Goal: Transaction & Acquisition: Purchase product/service

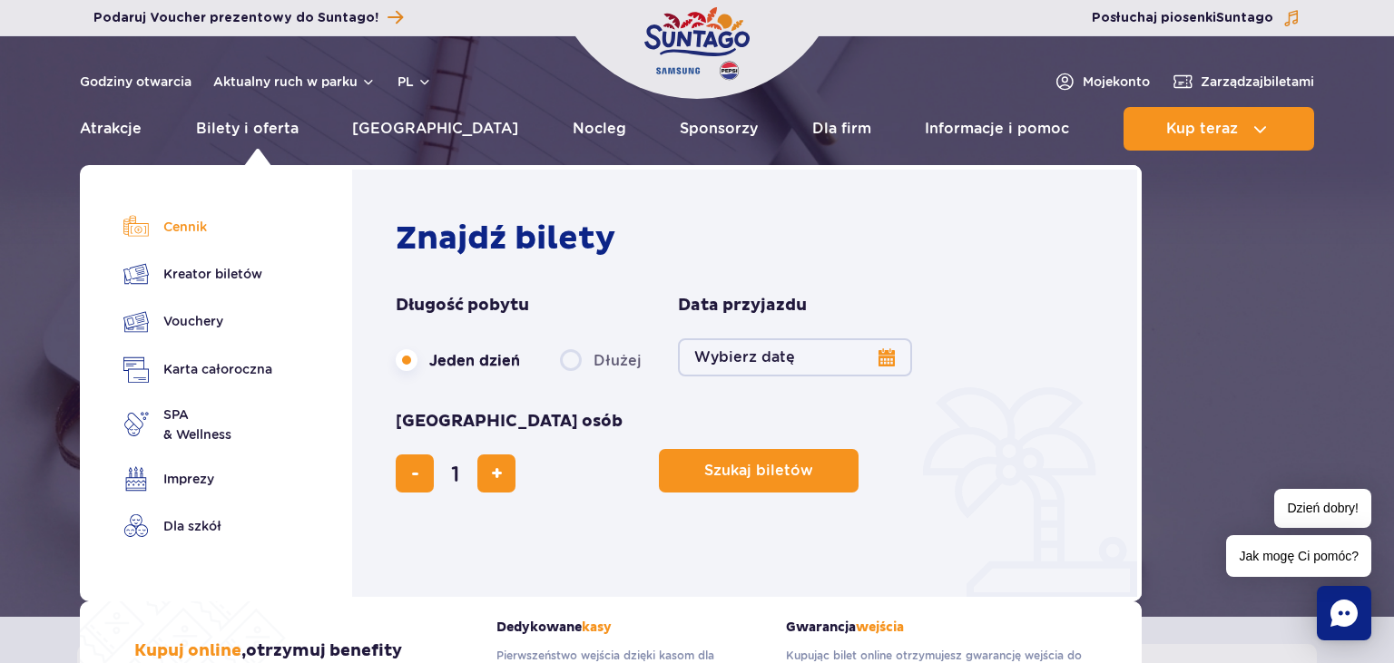
click at [205, 218] on link "Cennik" at bounding box center [197, 226] width 149 height 25
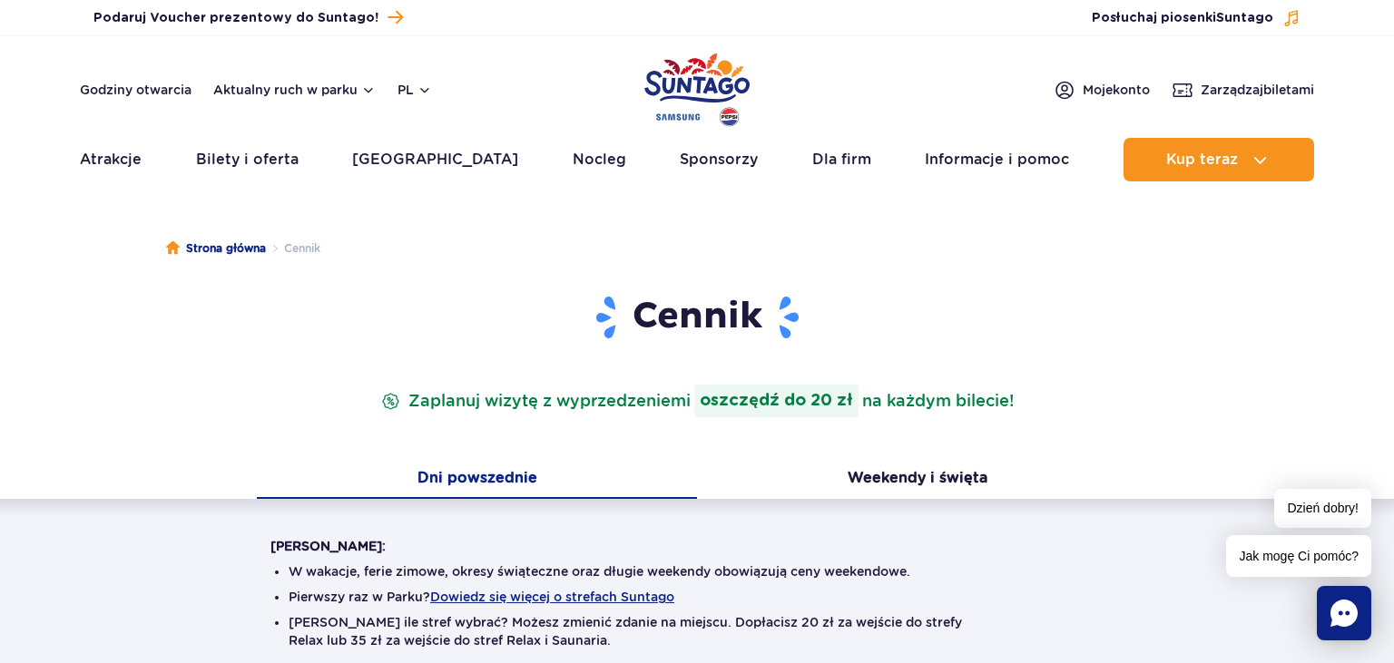
click at [525, 471] on button "Dni powszednie" at bounding box center [477, 480] width 440 height 38
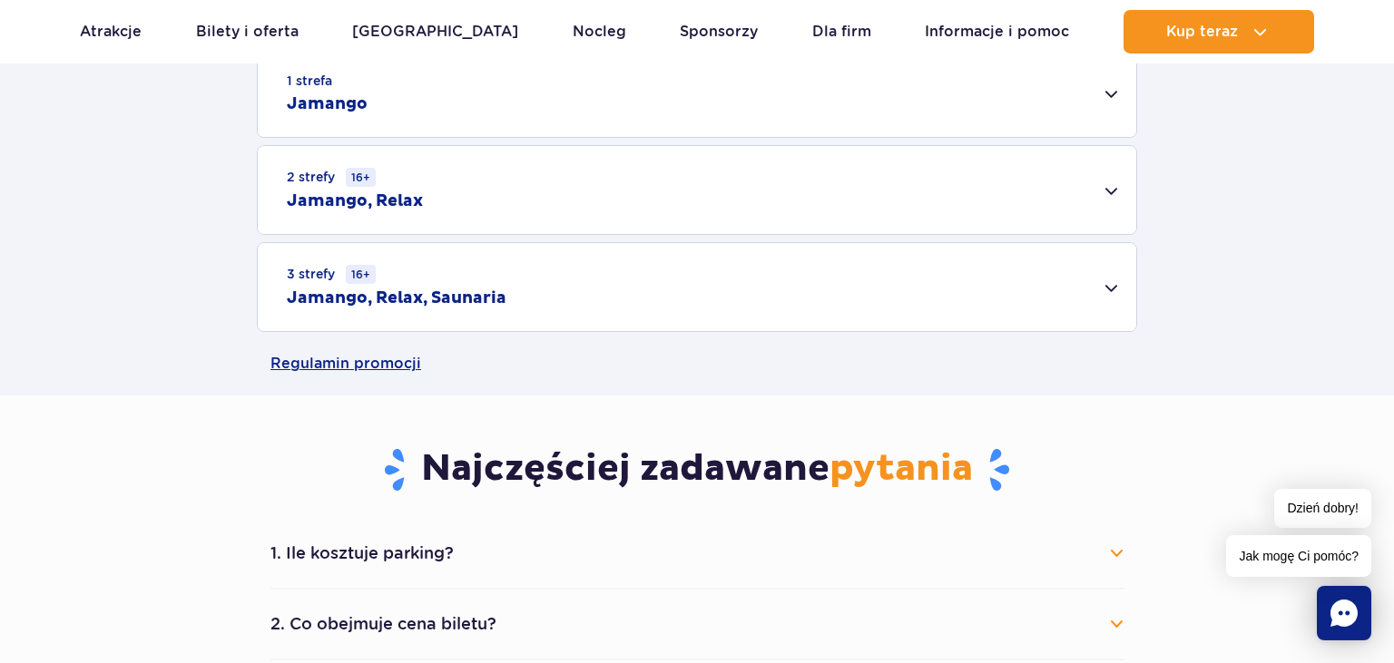
scroll to position [635, 0]
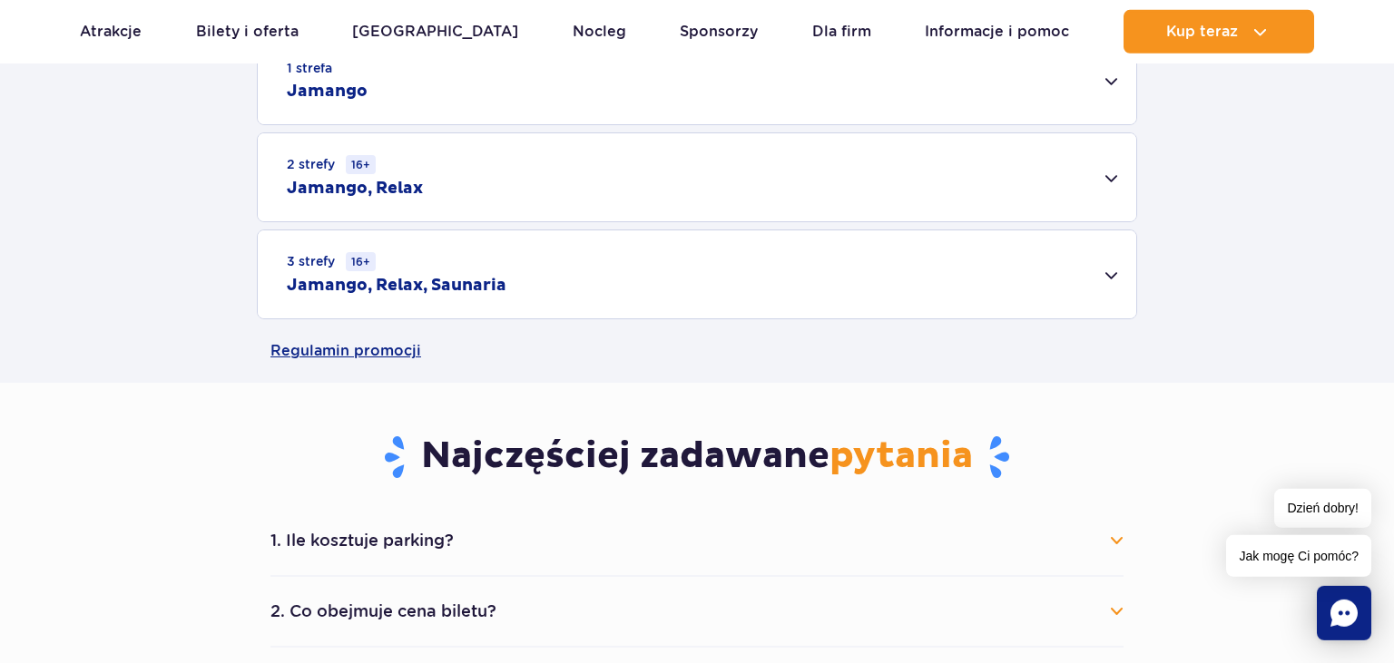
click at [1108, 275] on div "3 strefy 16+ Jamango, Relax, Saunaria" at bounding box center [697, 275] width 879 height 88
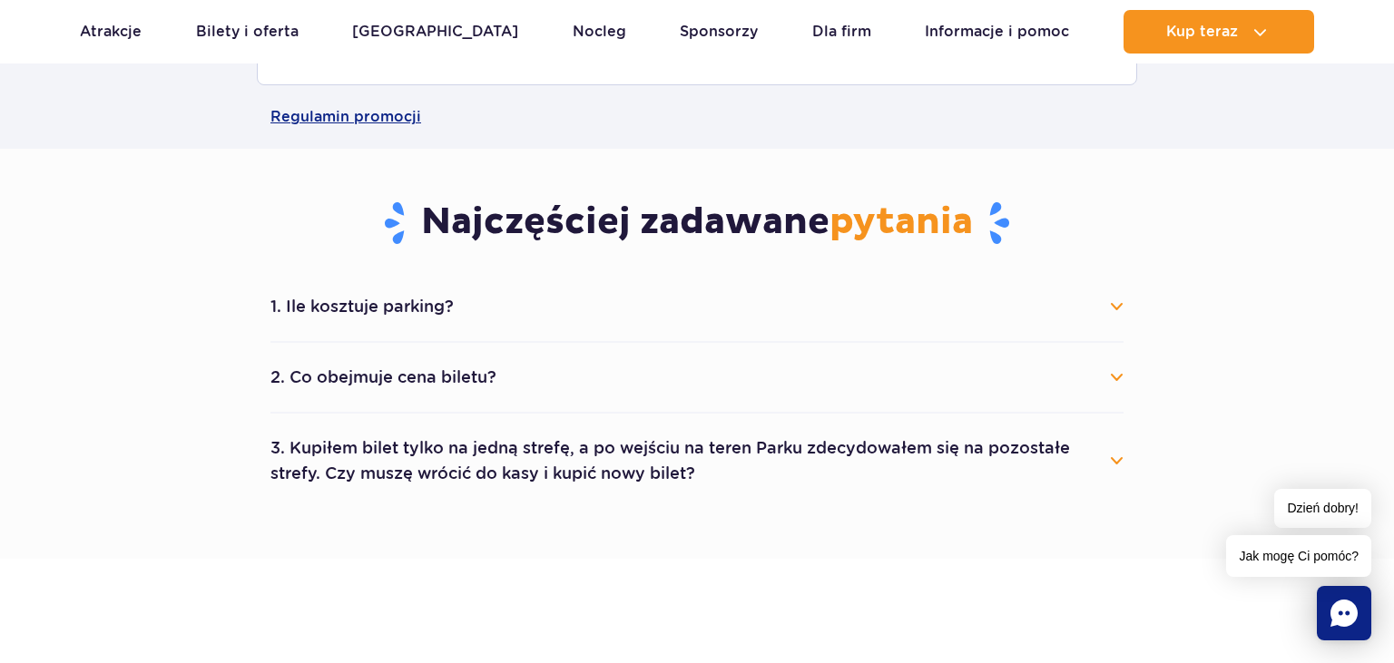
scroll to position [1123, 0]
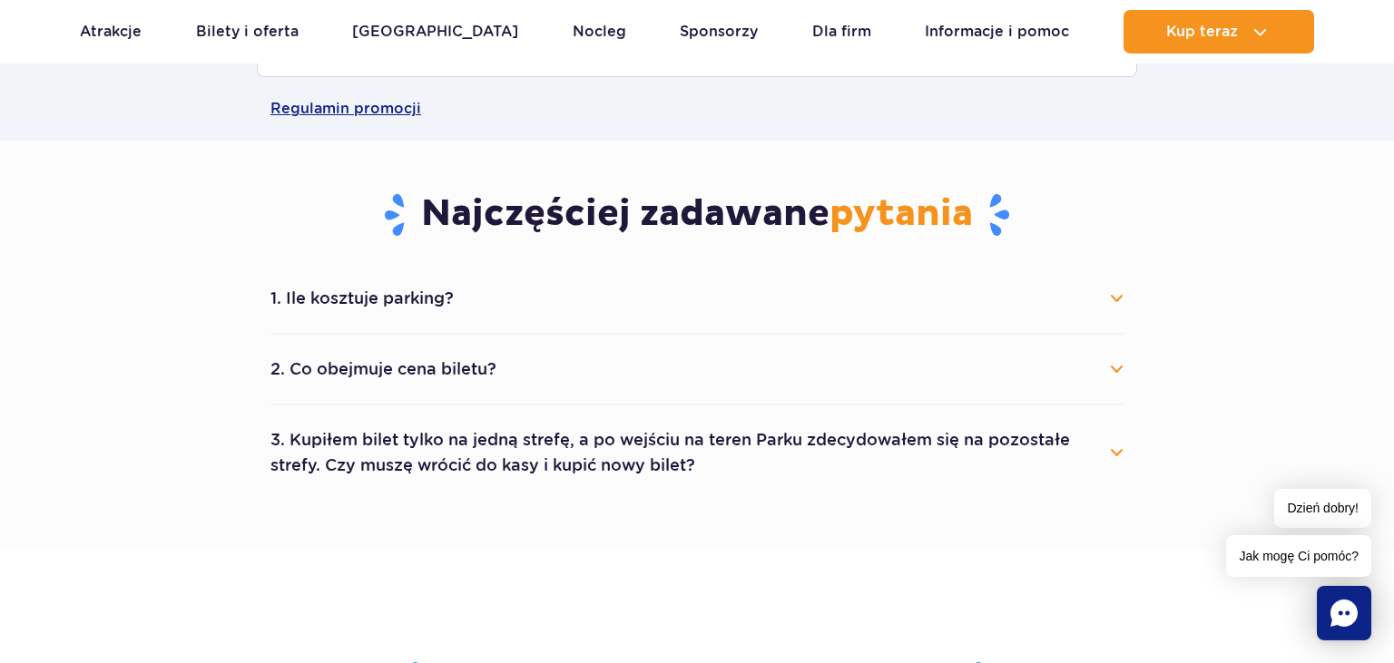
click at [1113, 300] on button "1. Ile kosztuje parking?" at bounding box center [696, 299] width 853 height 40
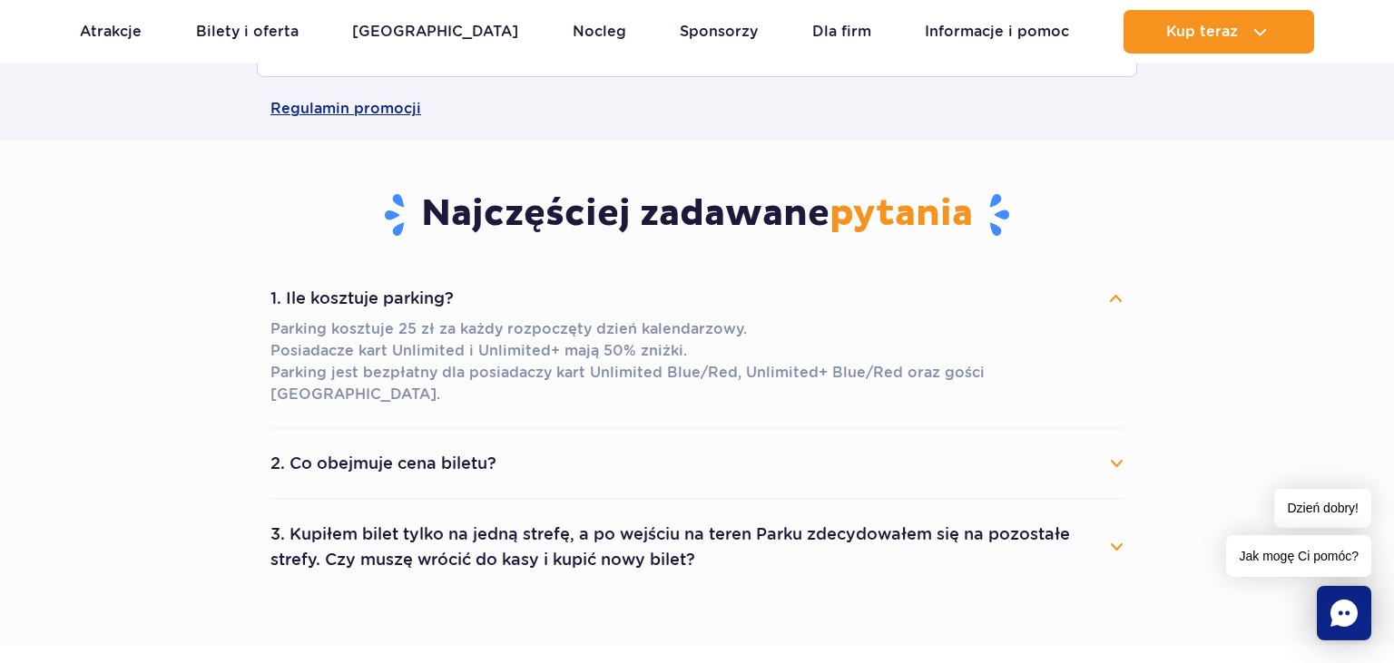
click at [1113, 300] on button "1. Ile kosztuje parking?" at bounding box center [696, 299] width 853 height 40
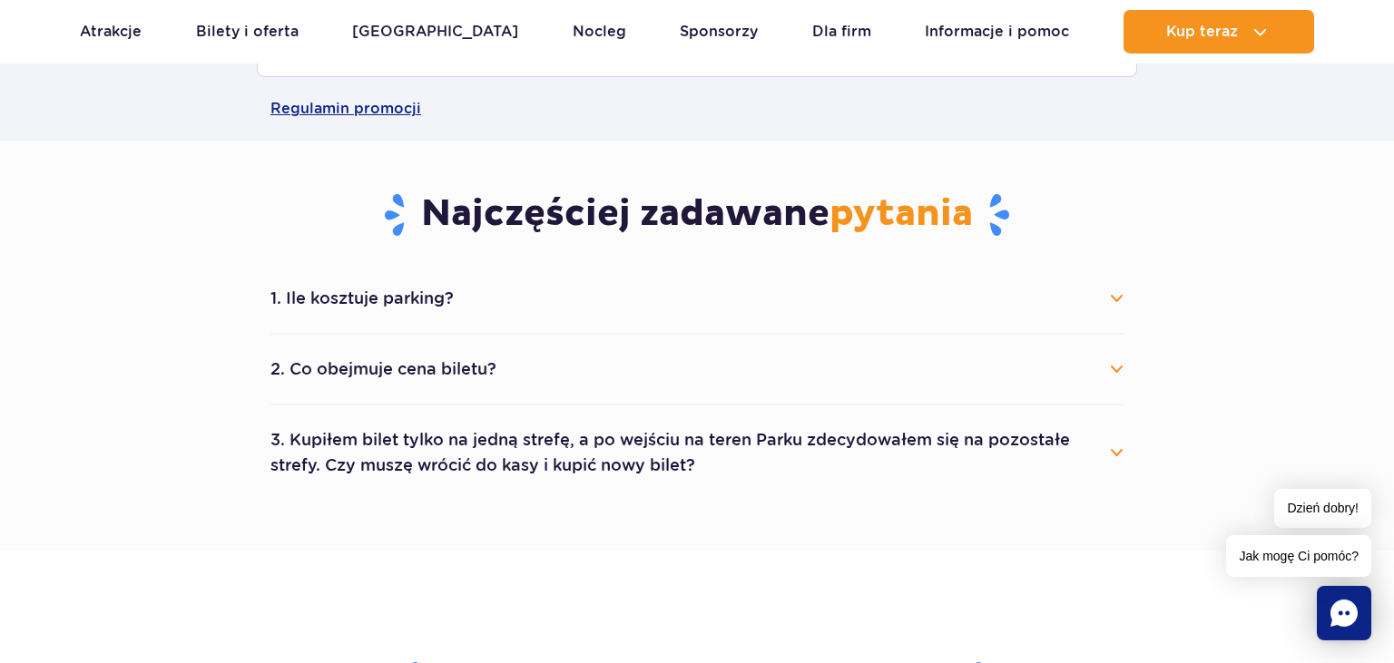
click at [1119, 368] on button "2. Co obejmuje cena biletu?" at bounding box center [696, 369] width 853 height 40
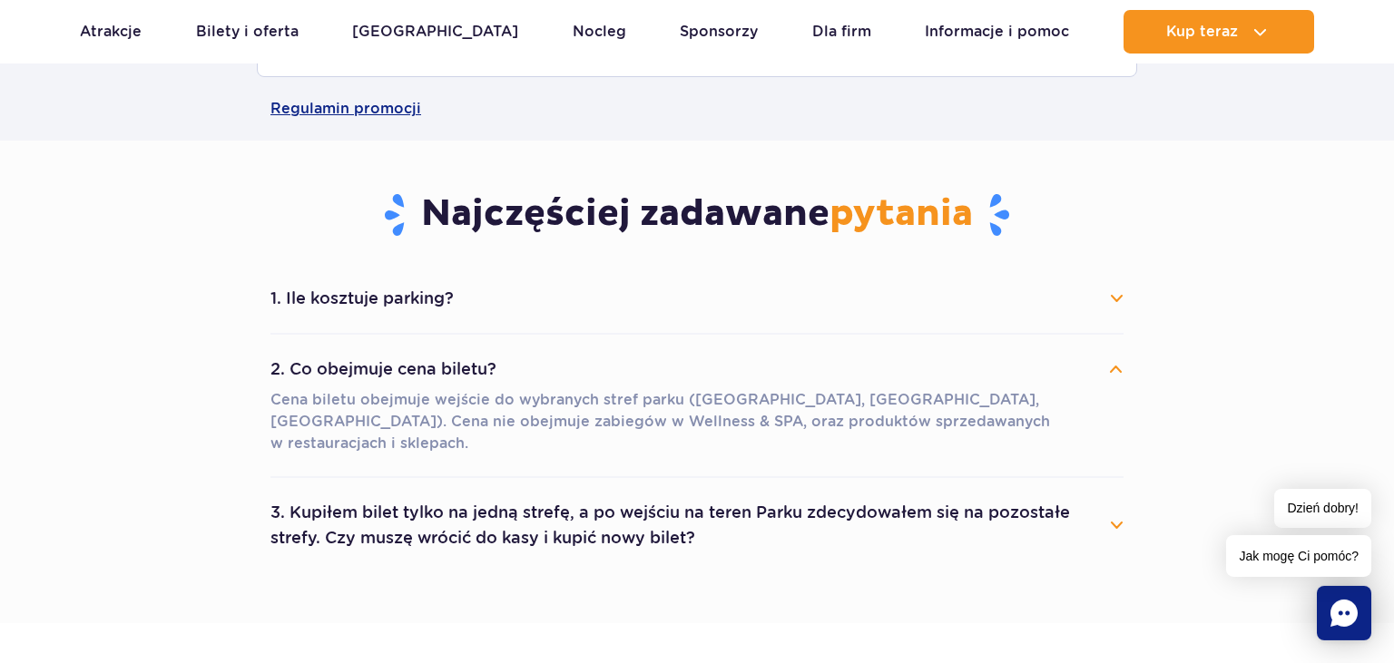
click at [1119, 368] on button "2. Co obejmuje cena biletu?" at bounding box center [696, 369] width 853 height 40
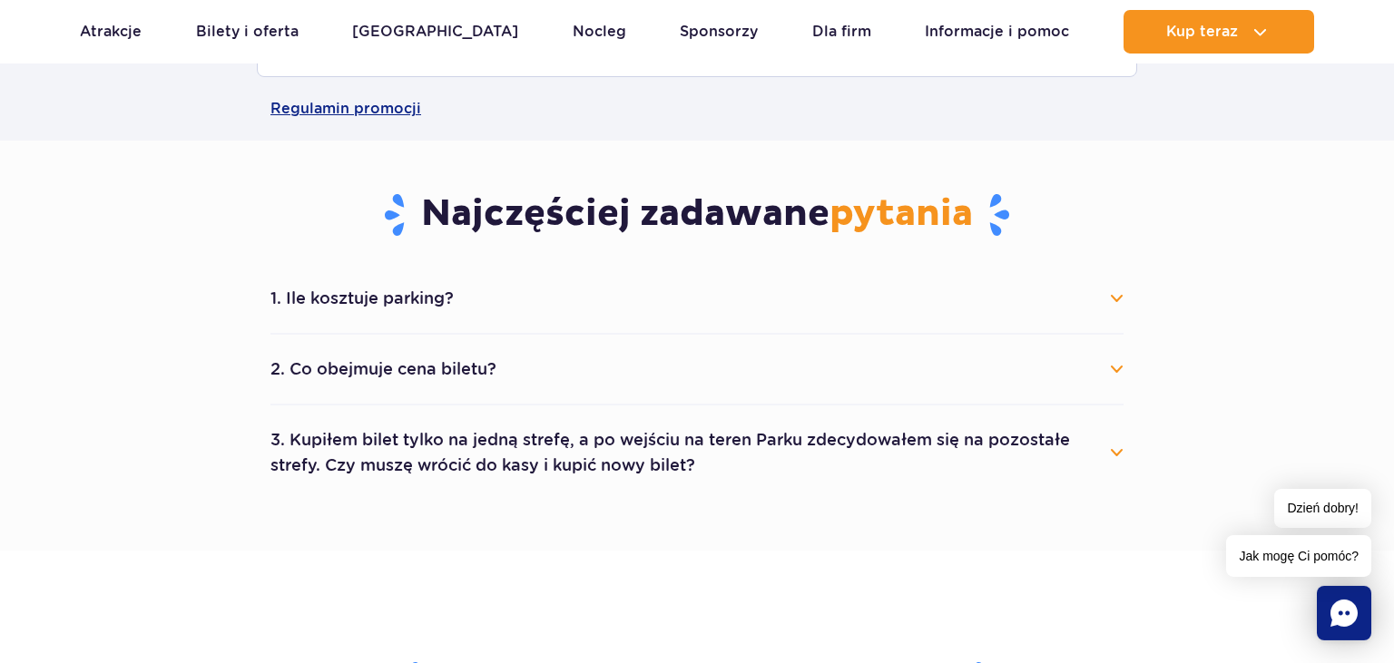
click at [1115, 456] on button "3. Kupiłem bilet tylko na jedną strefę, a po wejściu na teren Parku zdecydowałe…" at bounding box center [696, 452] width 853 height 65
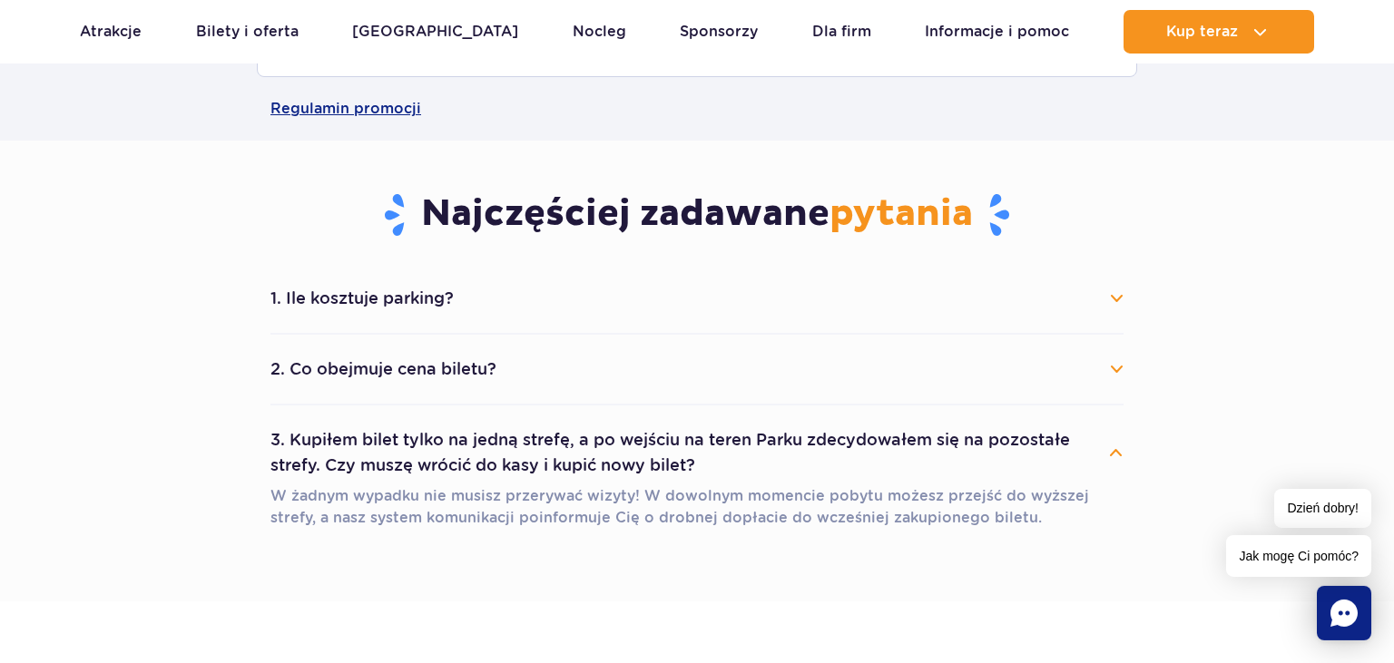
click at [1115, 456] on button "3. Kupiłem bilet tylko na jedną strefę, a po wejściu na teren Parku zdecydowałe…" at bounding box center [696, 452] width 853 height 65
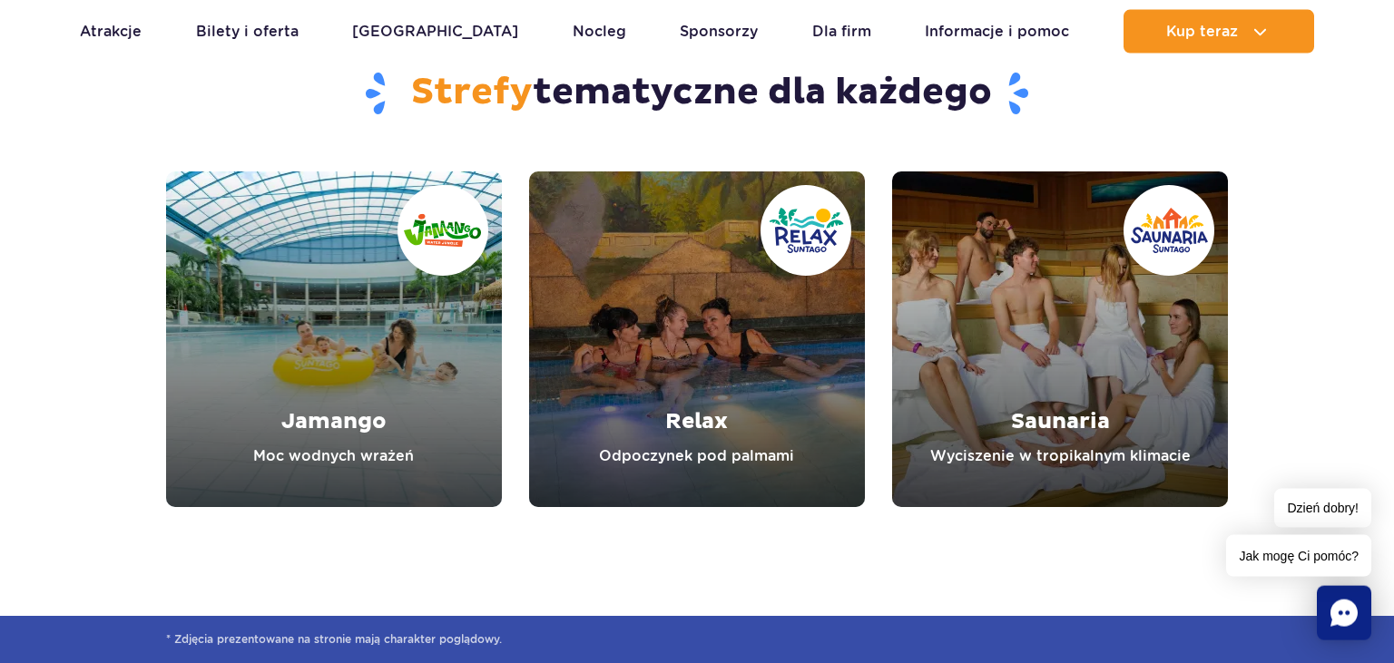
scroll to position [2282, 0]
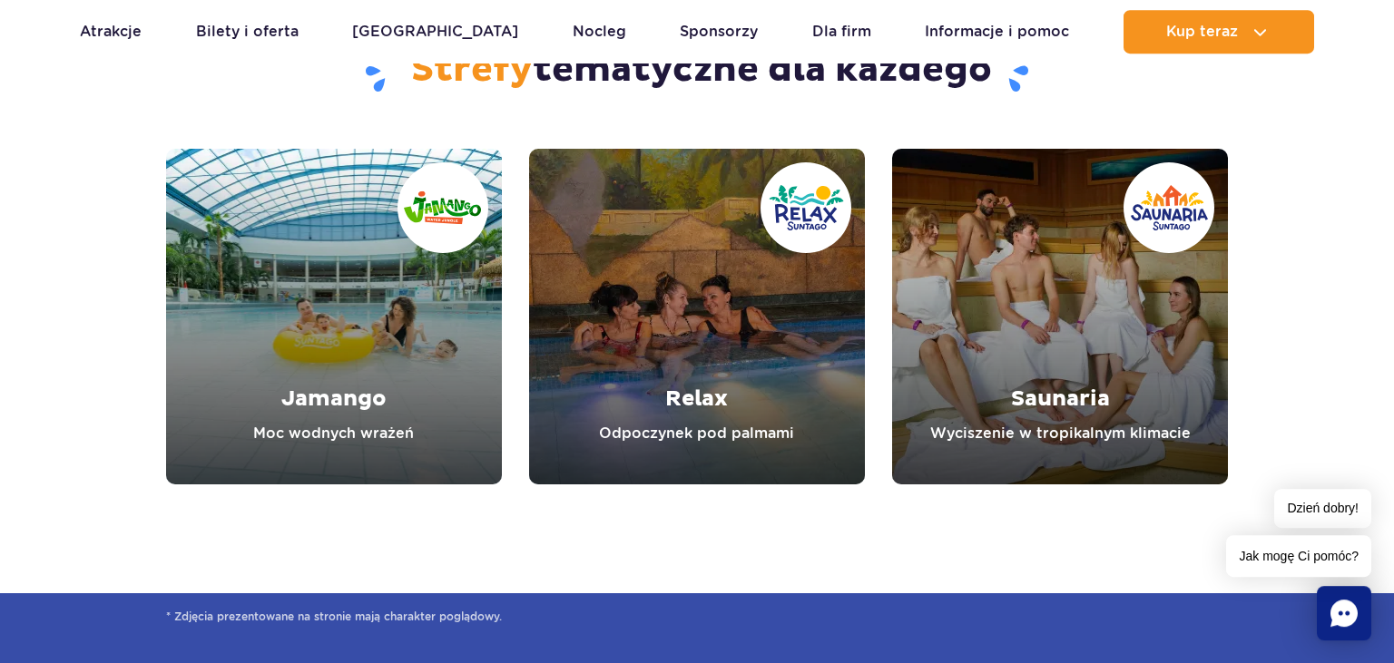
click at [1115, 327] on link "Saunaria" at bounding box center [1060, 317] width 336 height 336
click at [671, 320] on link "Relax" at bounding box center [697, 317] width 336 height 336
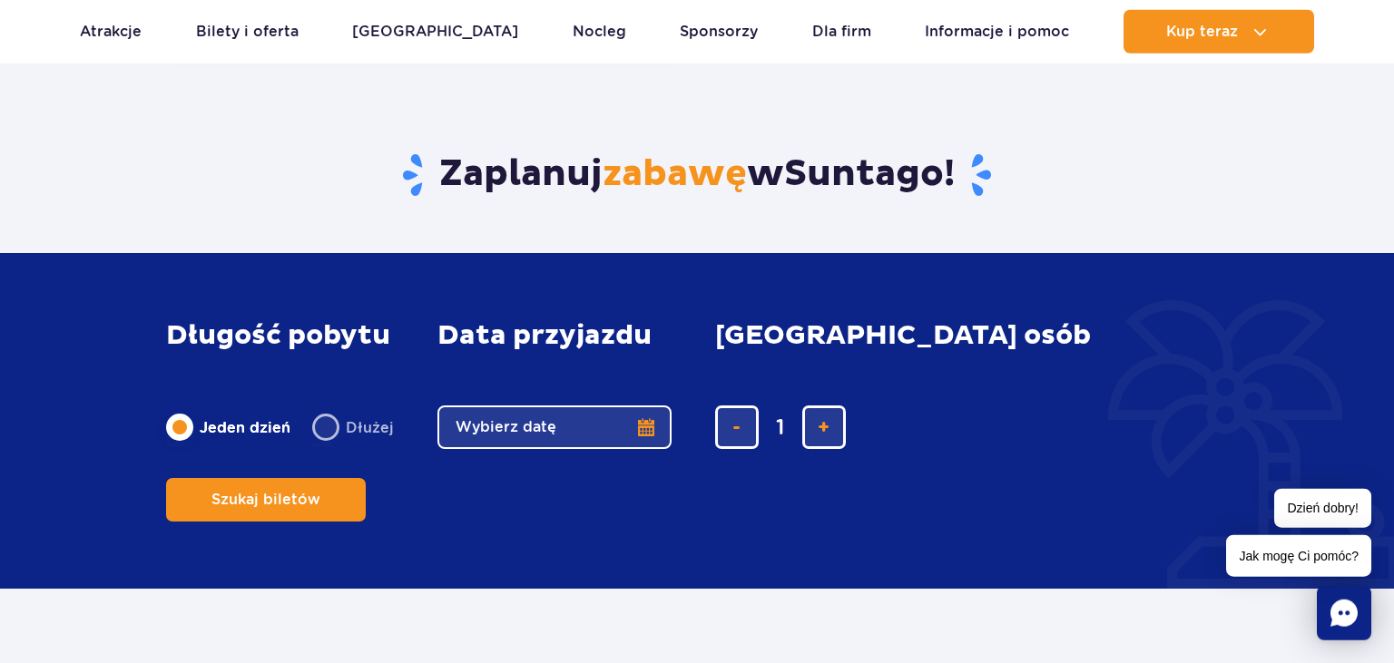
scroll to position [2603, 0]
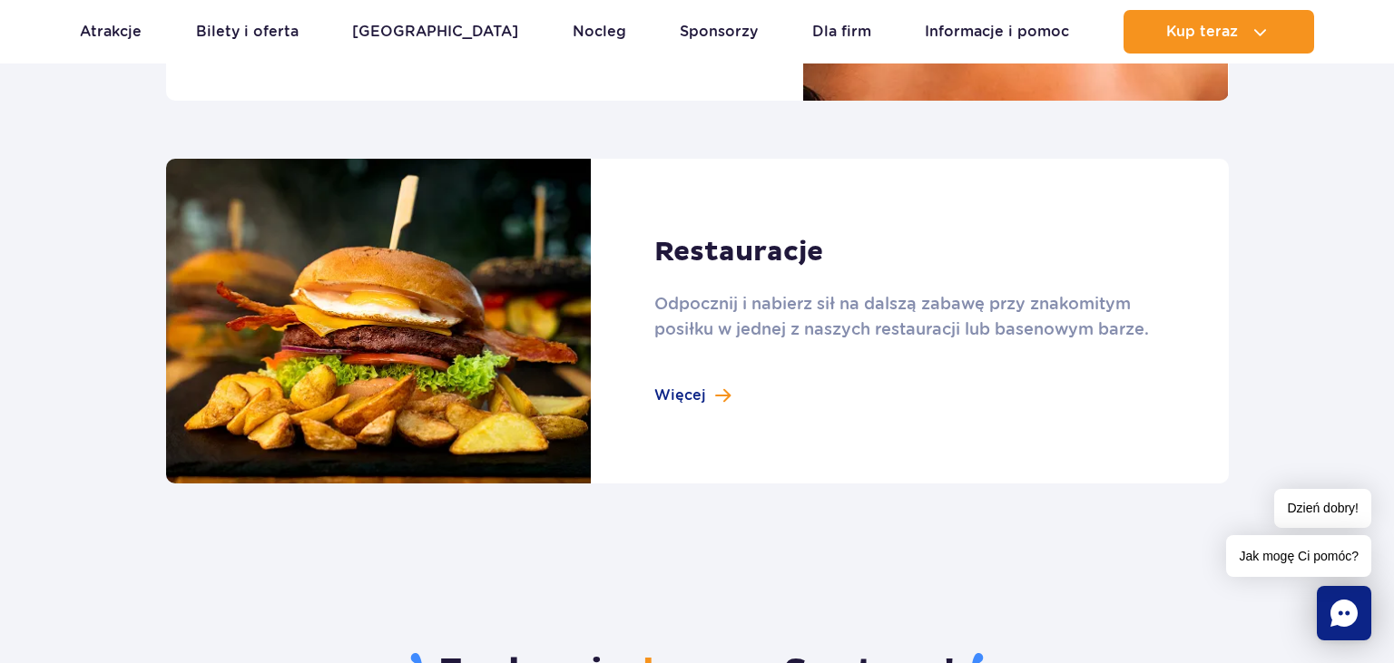
scroll to position [1980, 0]
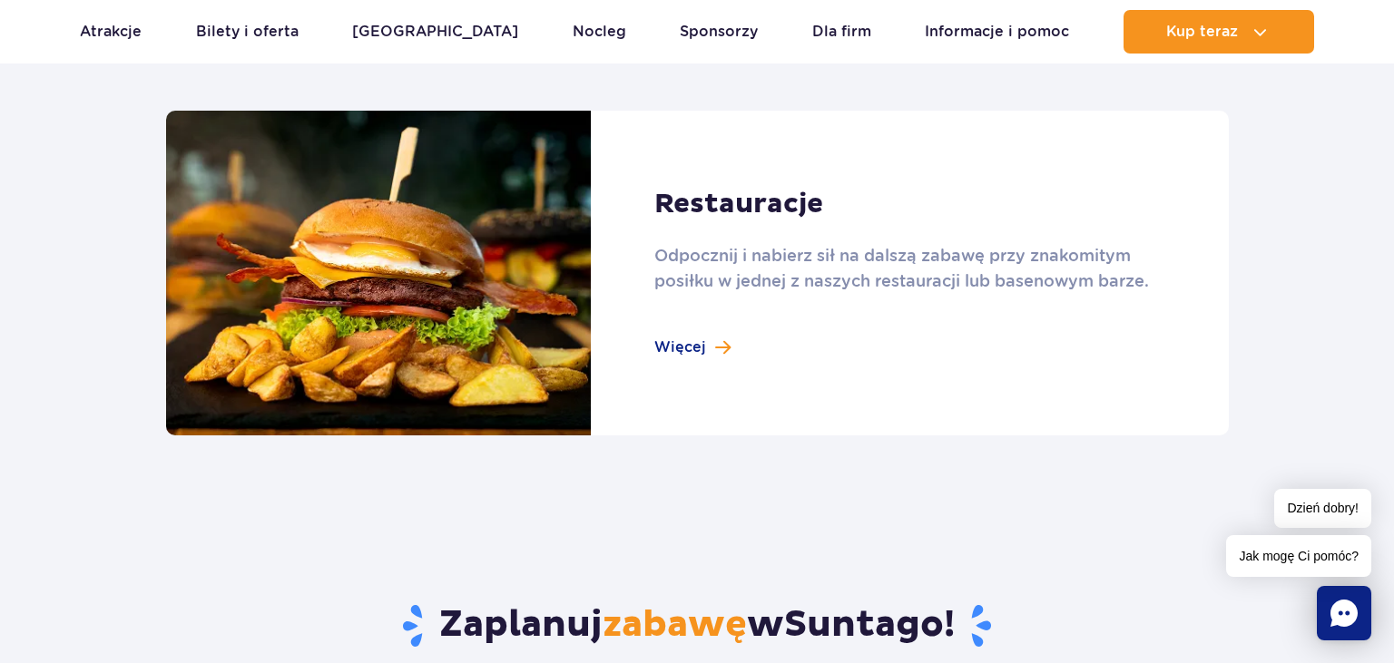
click at [688, 353] on link at bounding box center [697, 274] width 1063 height 326
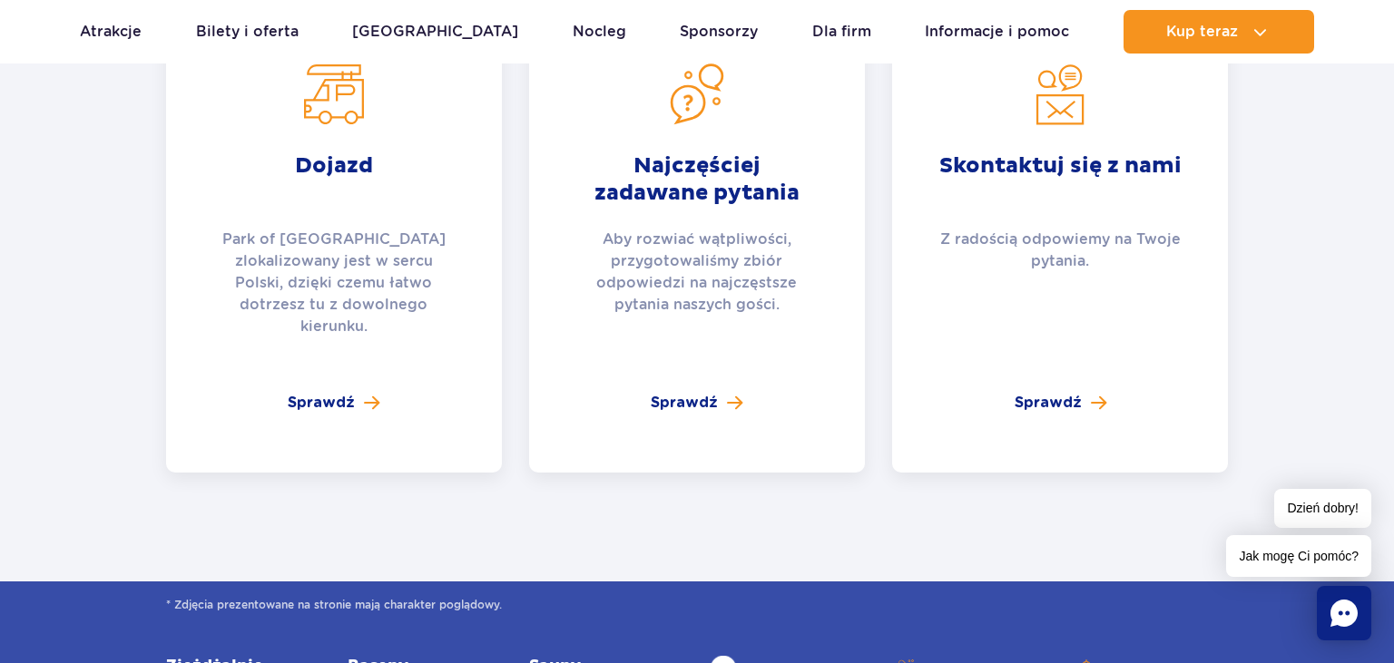
scroll to position [3769, 0]
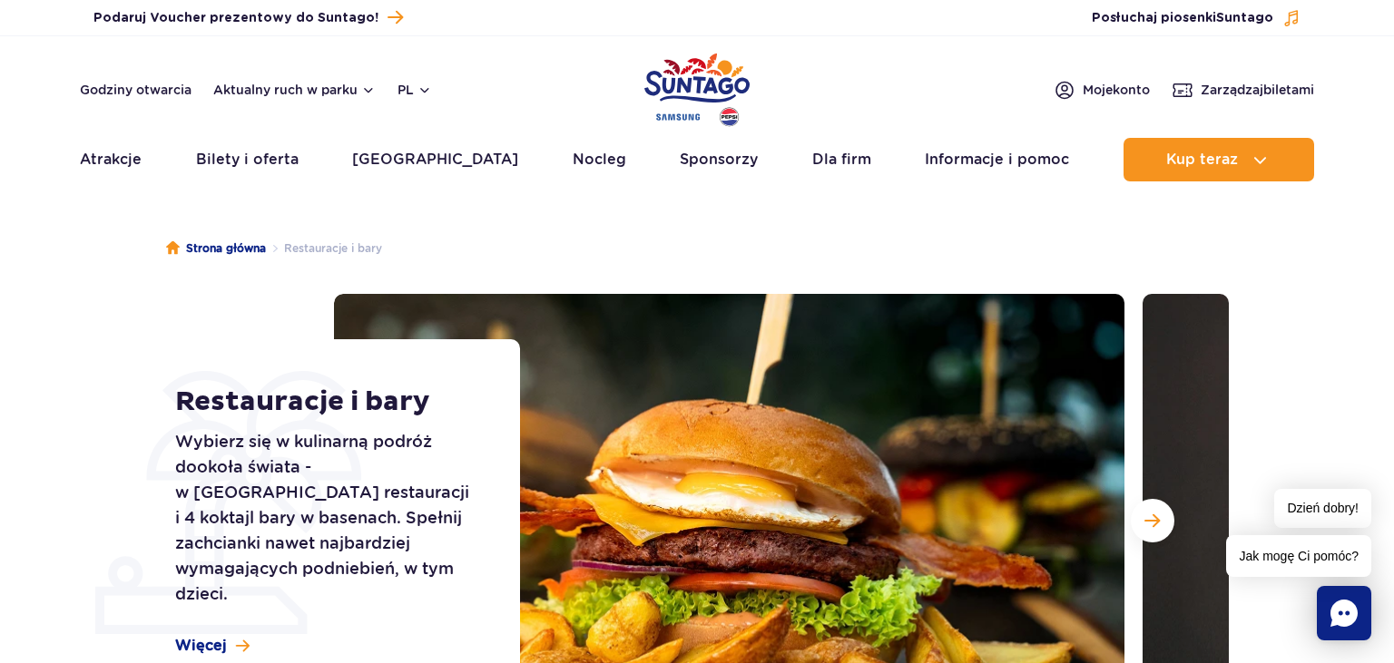
click at [1382, 656] on section "Restauracje i bary Wybierz się w kulinarną podróż dookoła świata - w [GEOGRAPHI…" at bounding box center [697, 521] width 1394 height 454
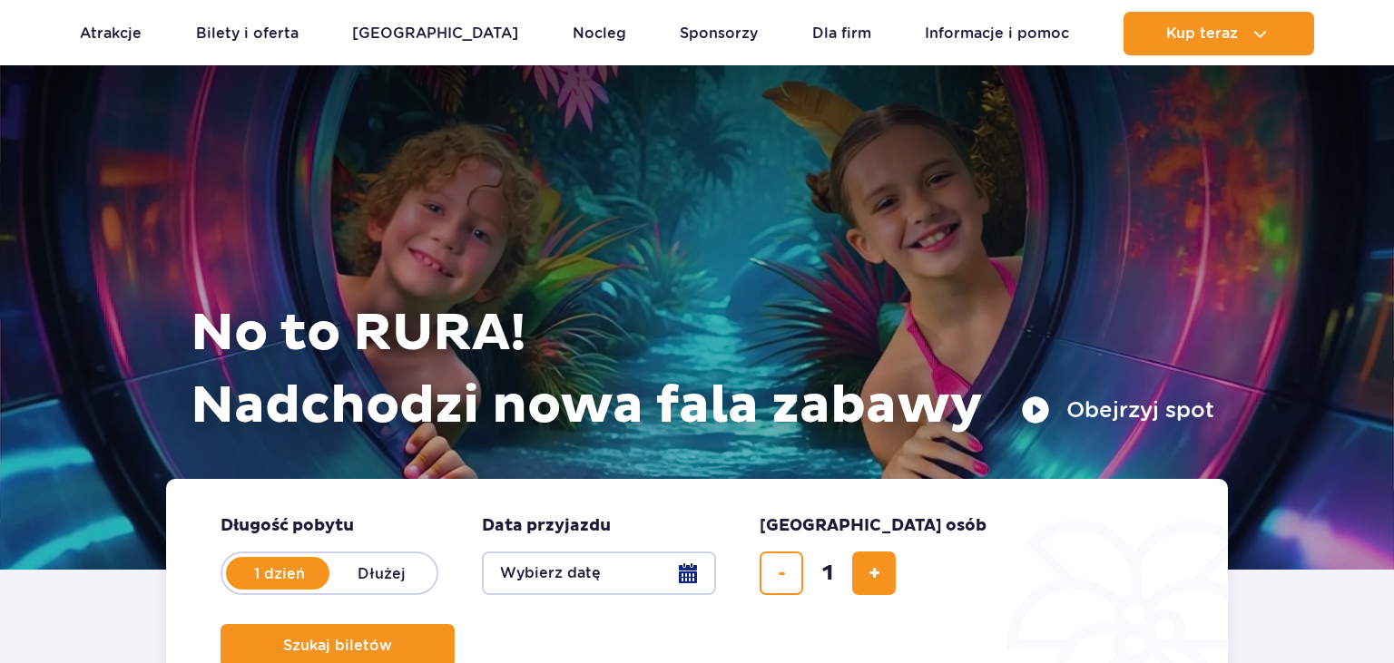
scroll to position [1438, 0]
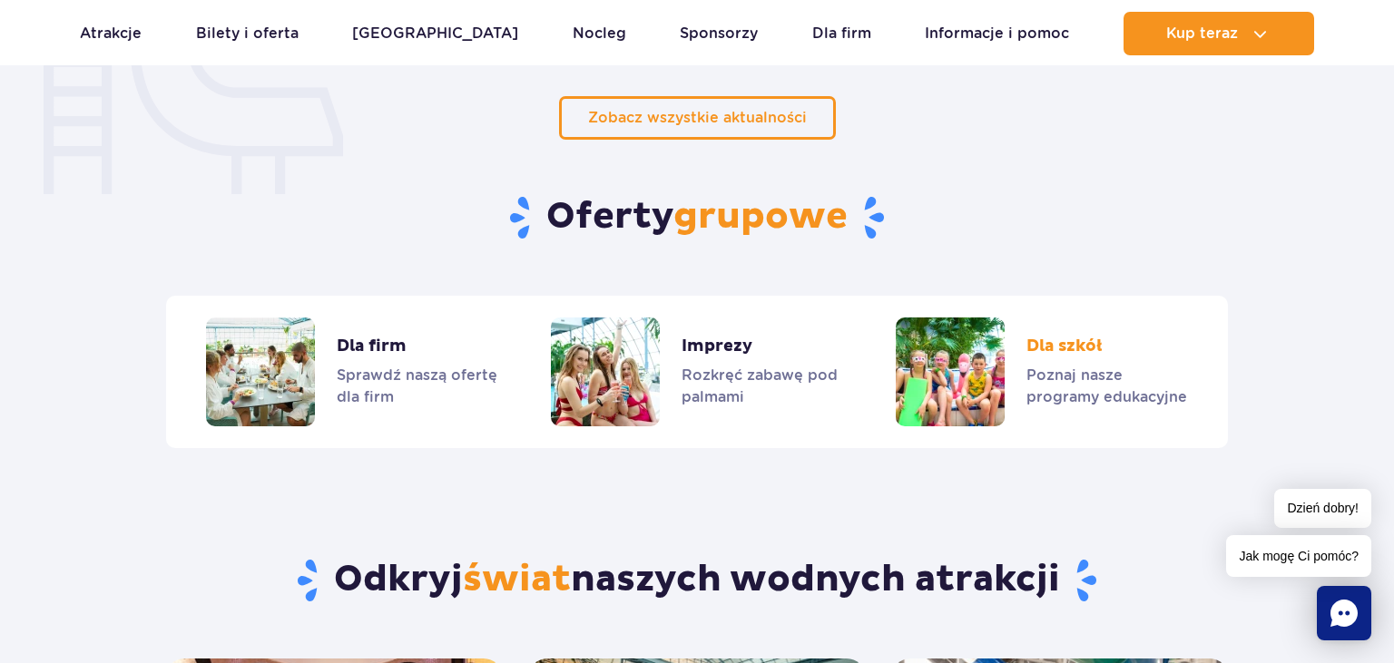
click at [1064, 339] on link "Dla szkół" at bounding box center [1042, 372] width 292 height 109
click at [376, 339] on link "Dla firm" at bounding box center [352, 372] width 292 height 109
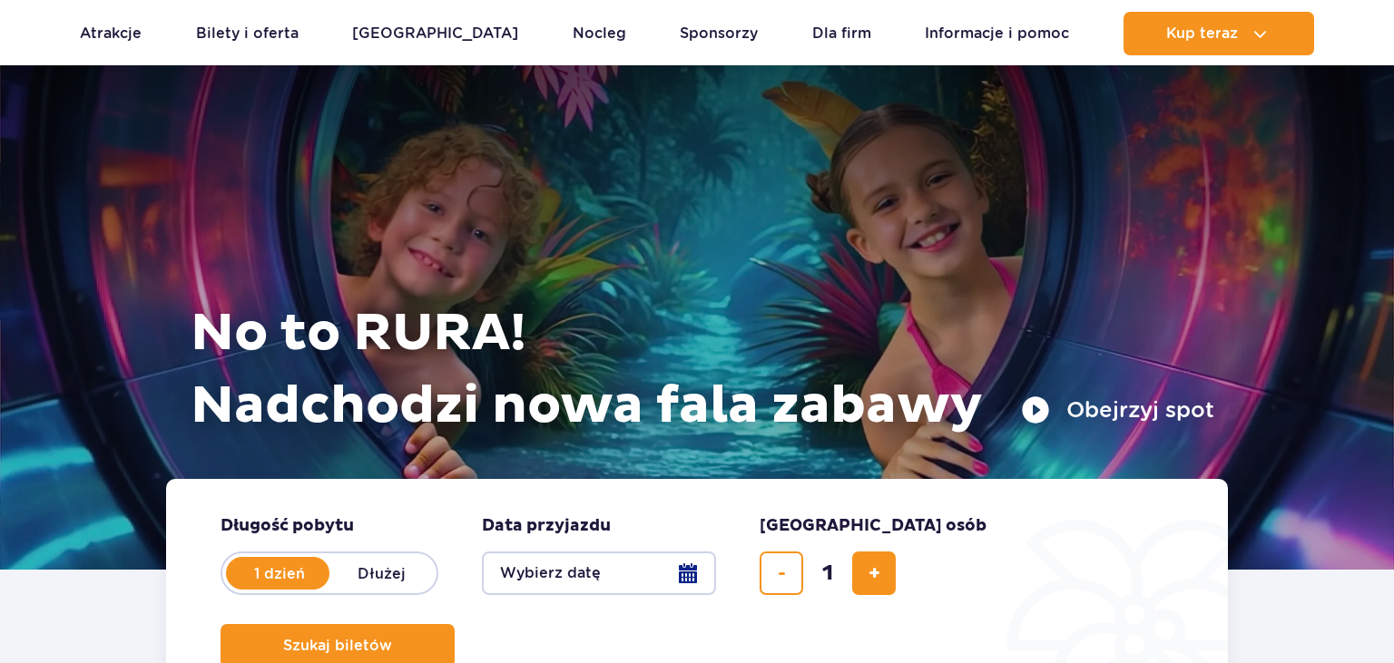
scroll to position [1438, 0]
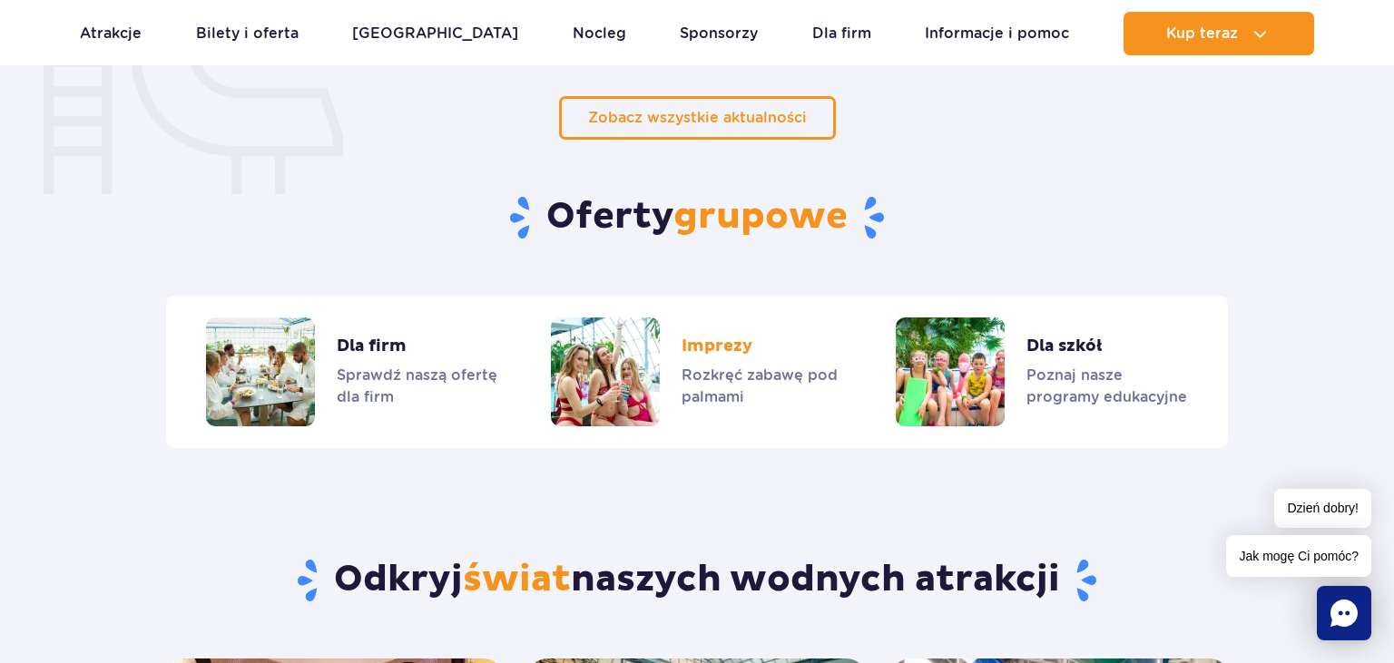
click at [699, 345] on link "Imprezy" at bounding box center [697, 372] width 292 height 109
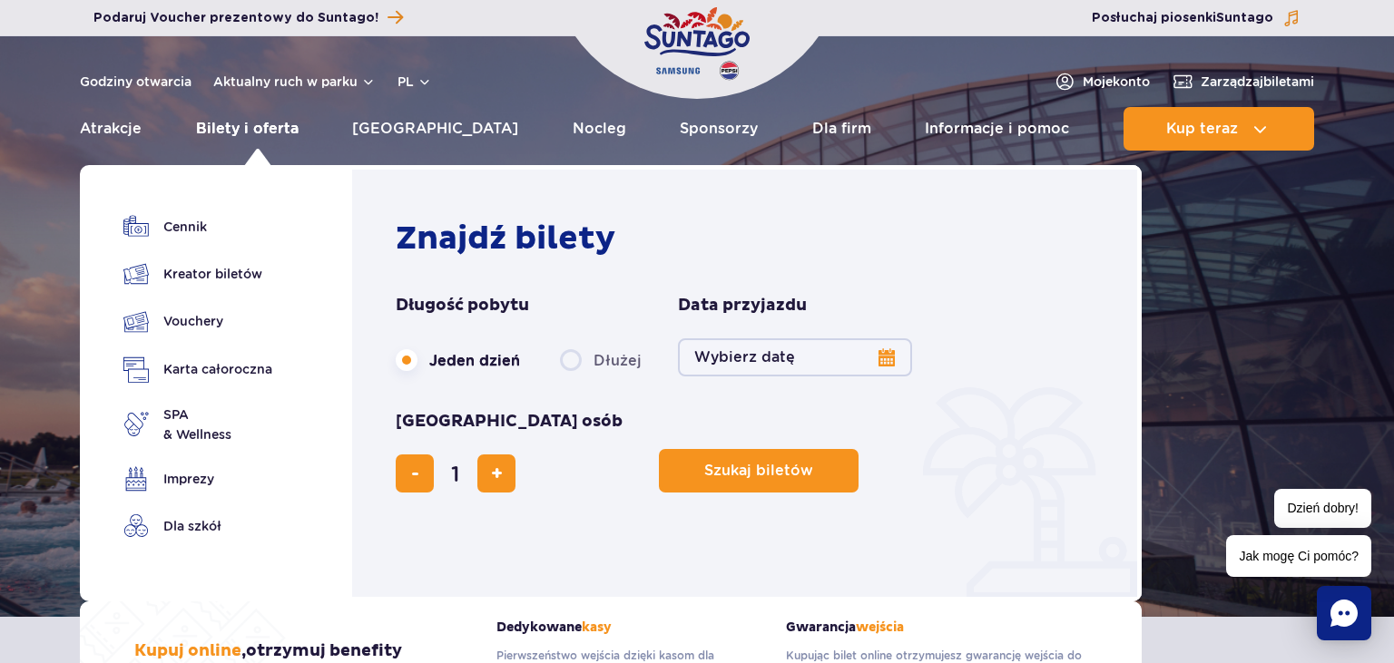
click at [283, 128] on link "Bilety i oferta" at bounding box center [247, 129] width 103 height 44
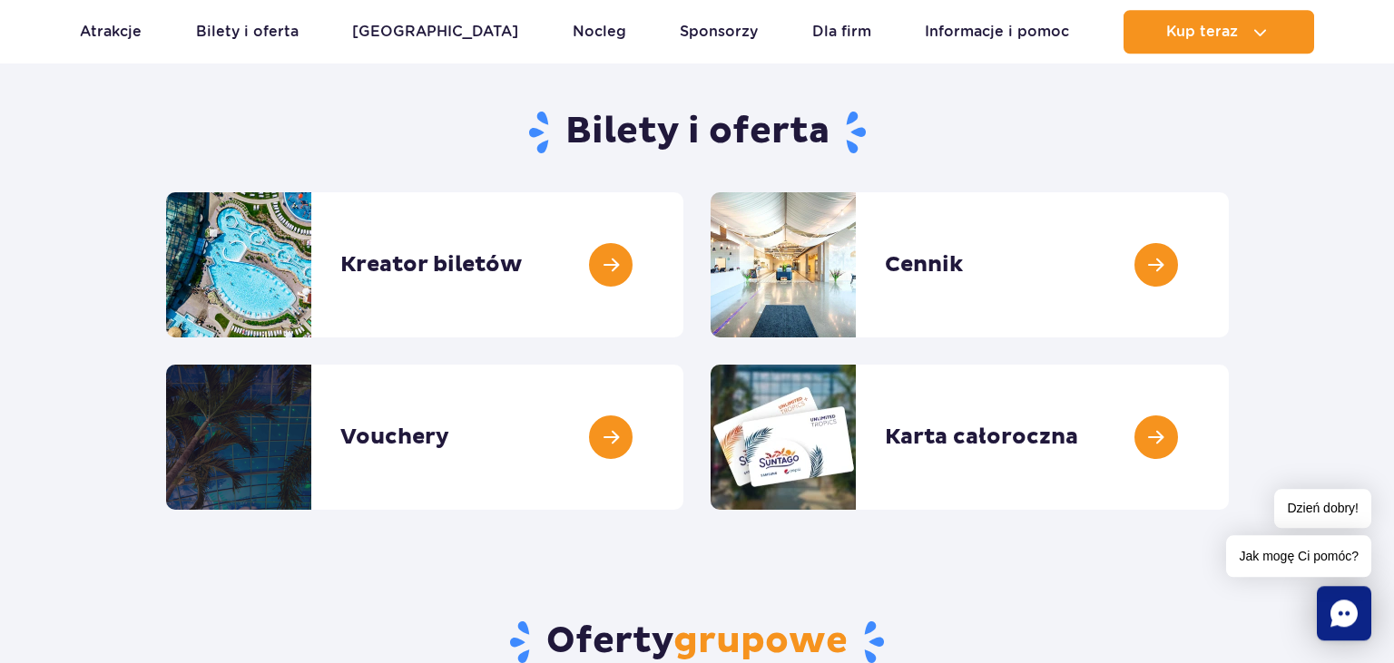
scroll to position [160, 0]
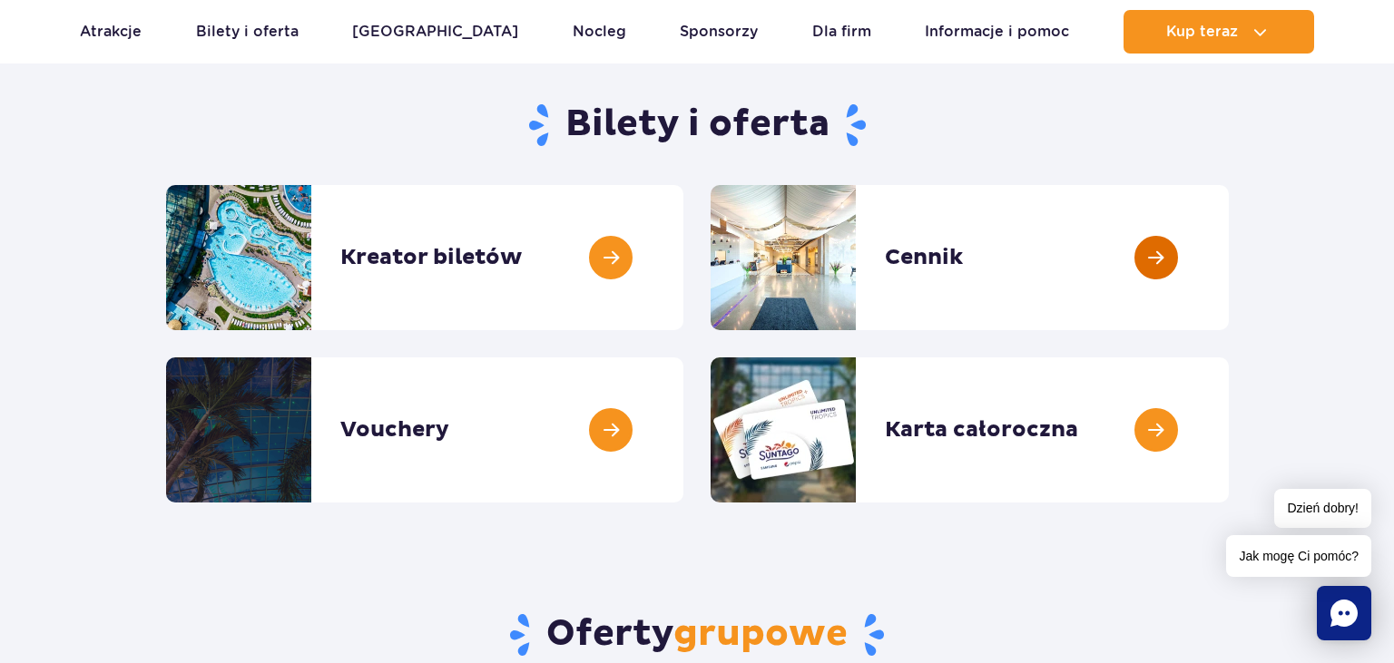
click at [1229, 253] on link at bounding box center [1229, 257] width 0 height 145
click at [683, 431] on link at bounding box center [683, 430] width 0 height 145
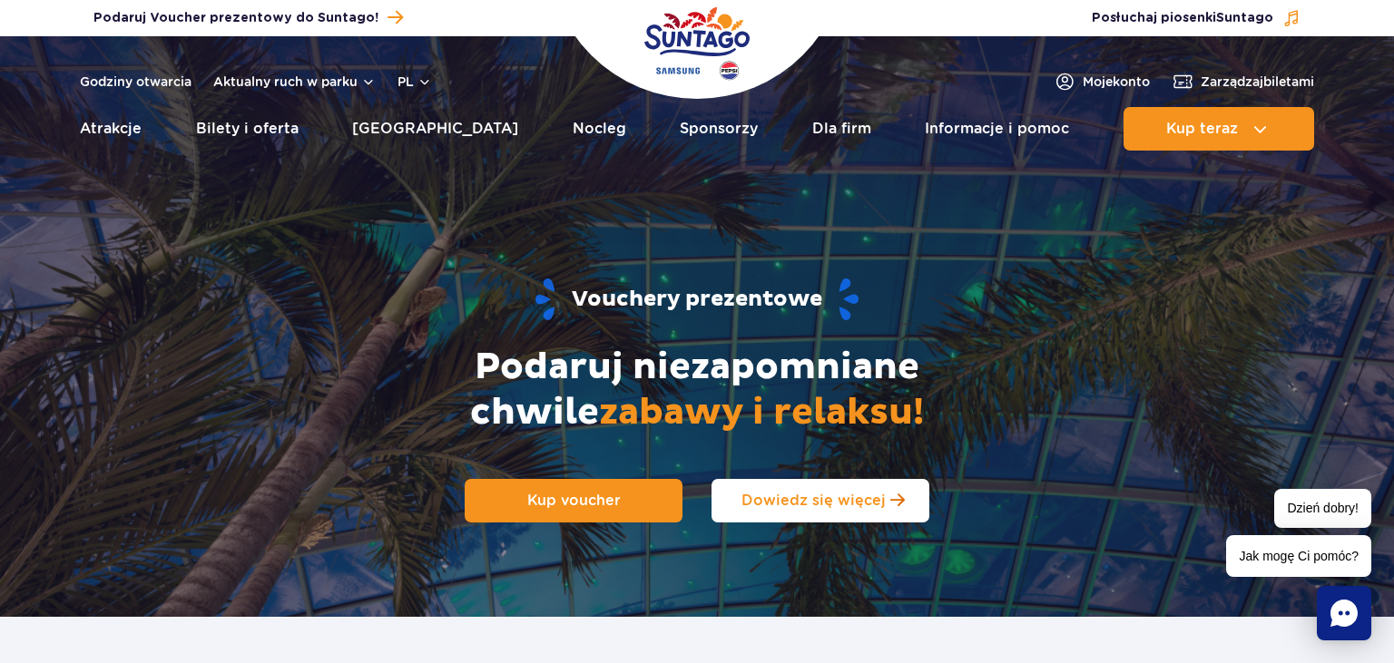
click at [821, 492] on span "Dowiedz się więcej" at bounding box center [814, 500] width 144 height 17
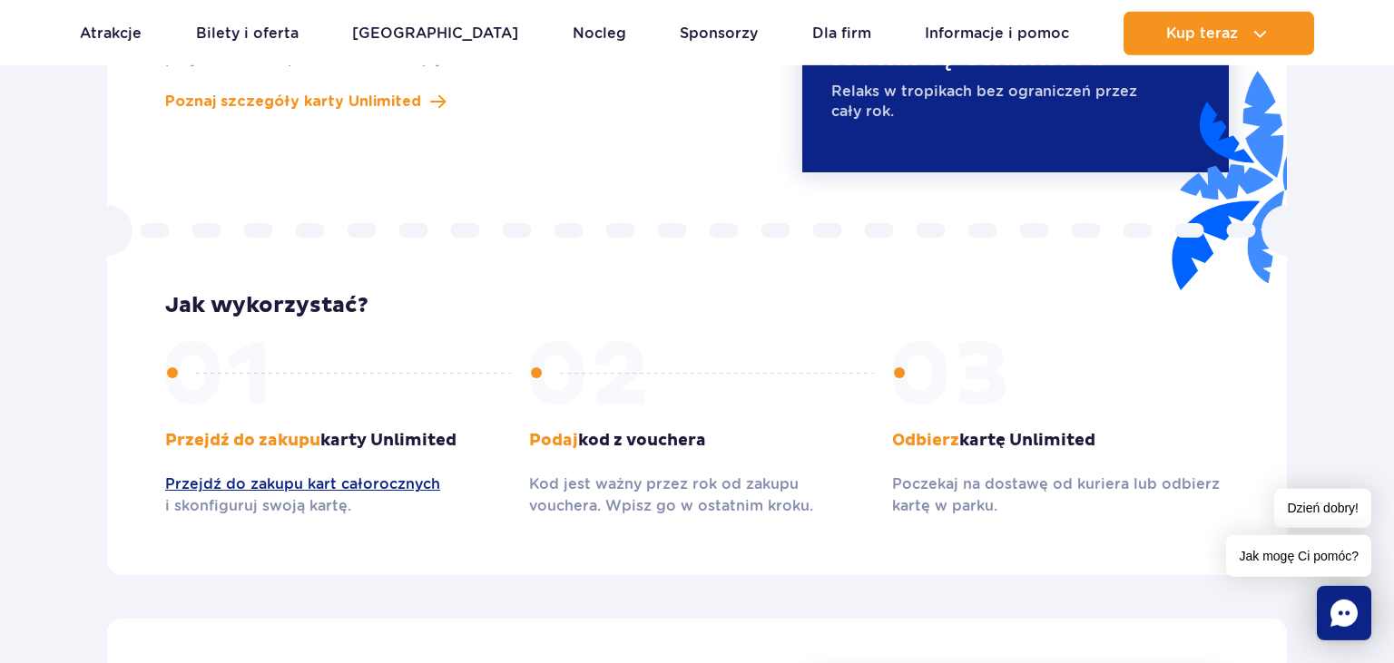
scroll to position [1751, 0]
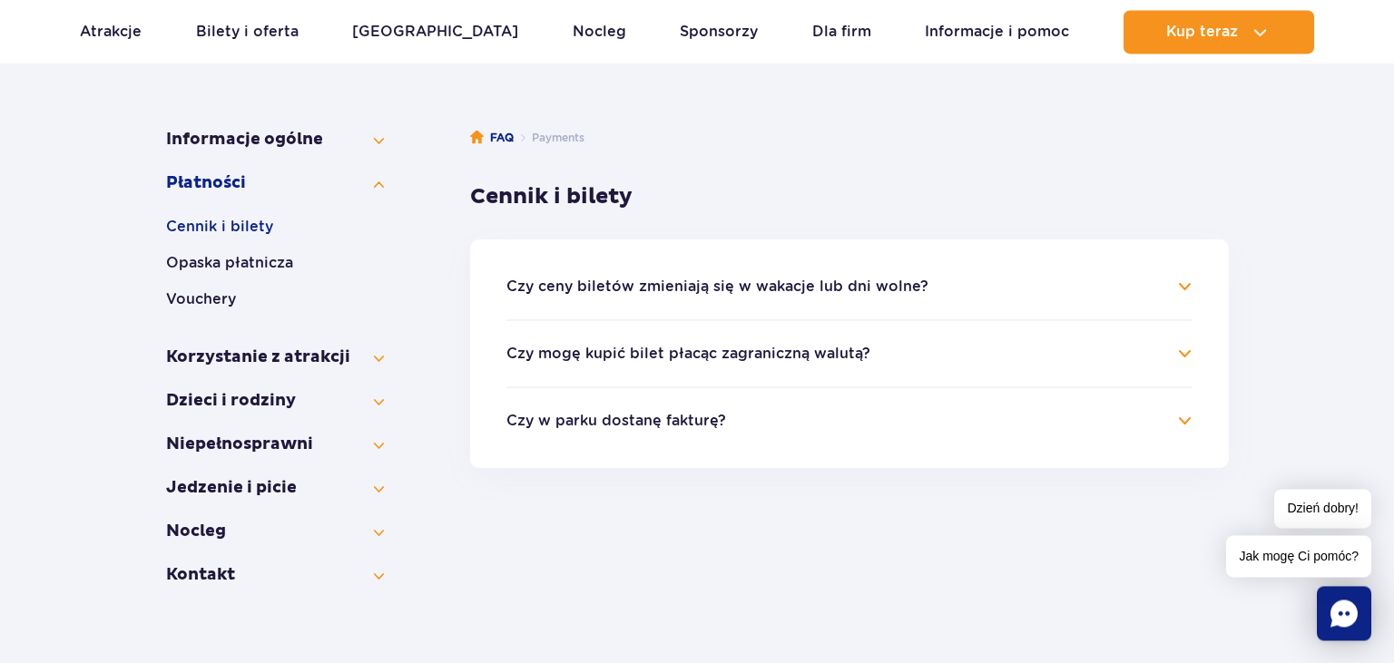
scroll to position [268, 0]
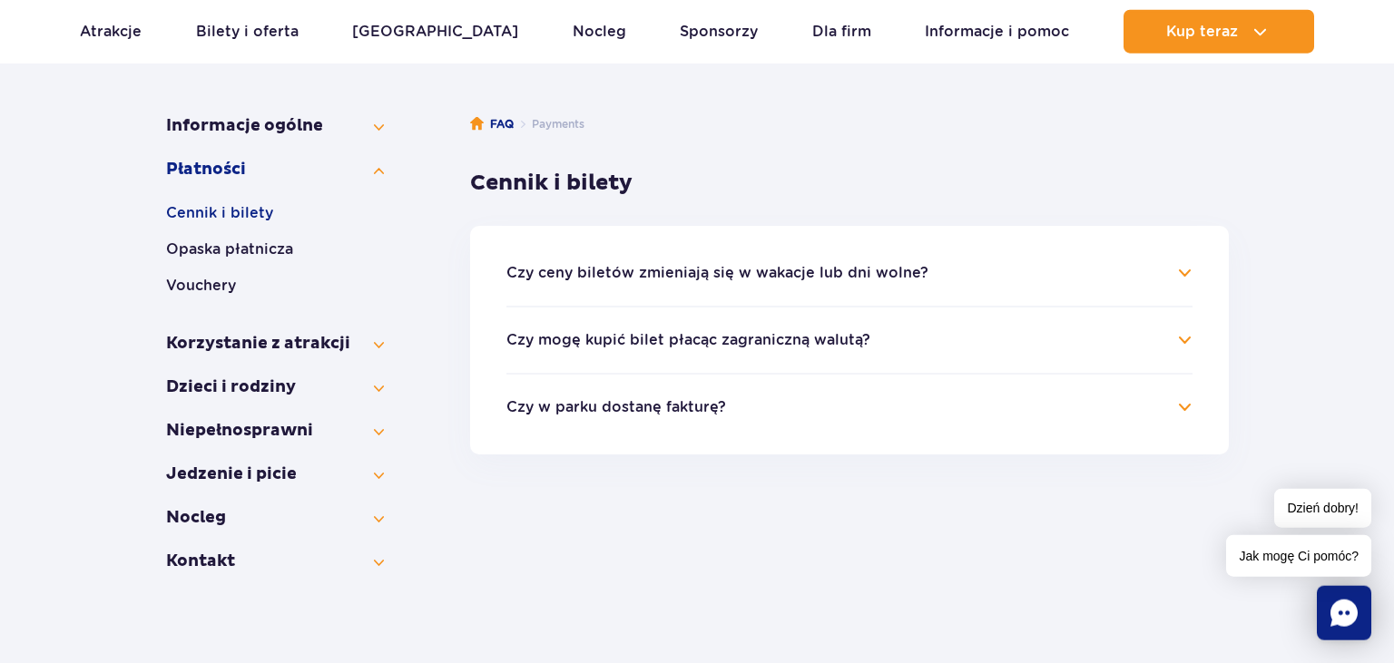
click at [1183, 269] on h4 "Czy ceny biletów zmieniają się w wakacje lub dni wolne?" at bounding box center [849, 273] width 686 height 22
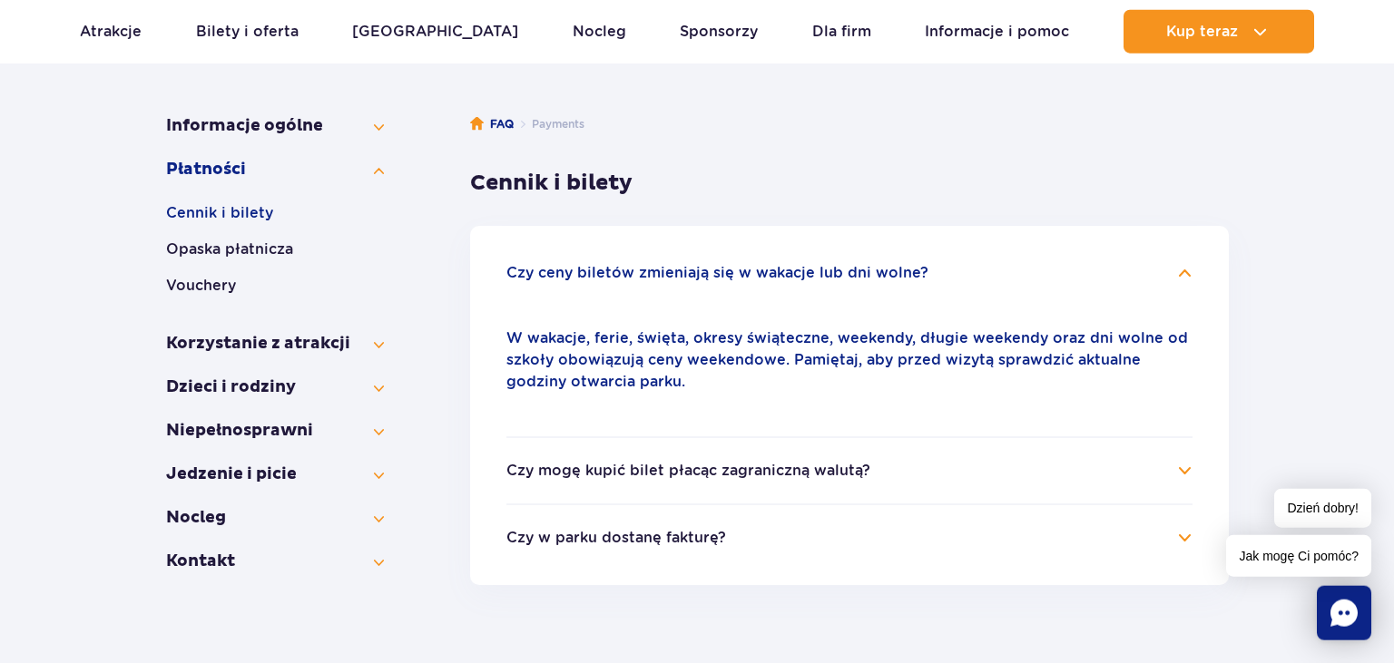
click at [1183, 269] on h4 "Czy ceny biletów zmieniają się w wakacje lub dni wolne?" at bounding box center [849, 273] width 686 height 22
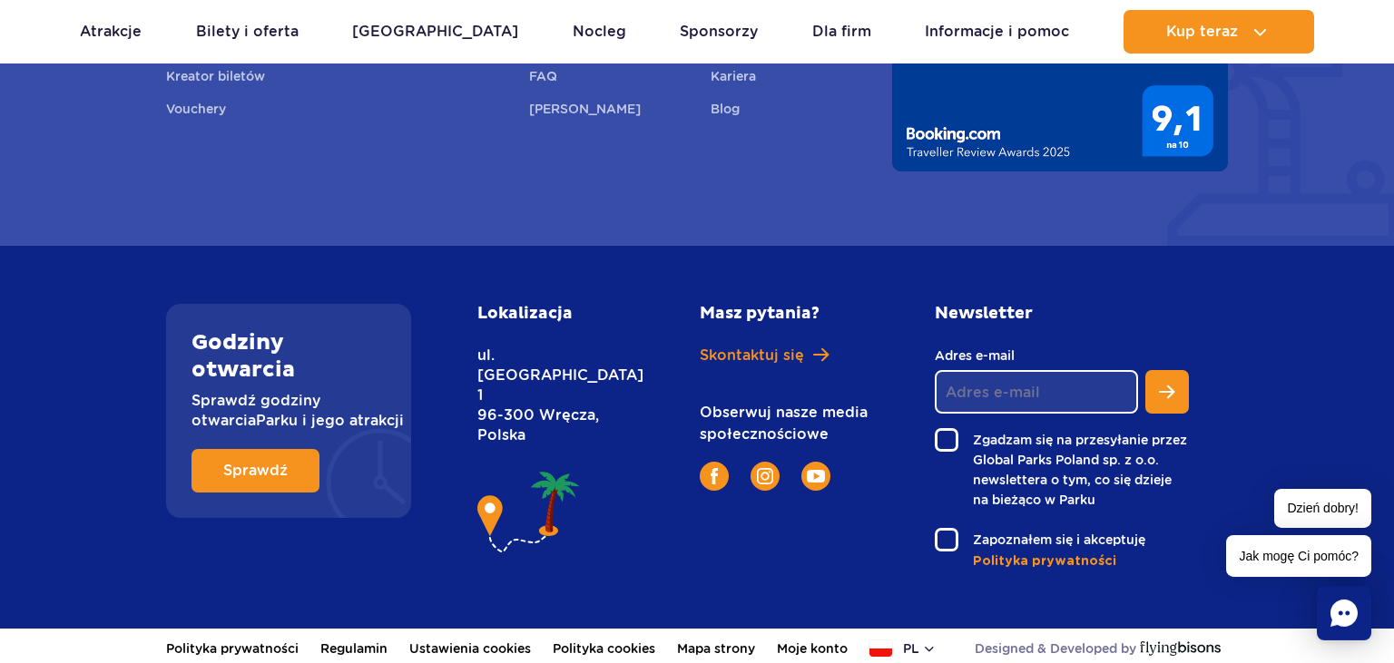
scroll to position [1410, 0]
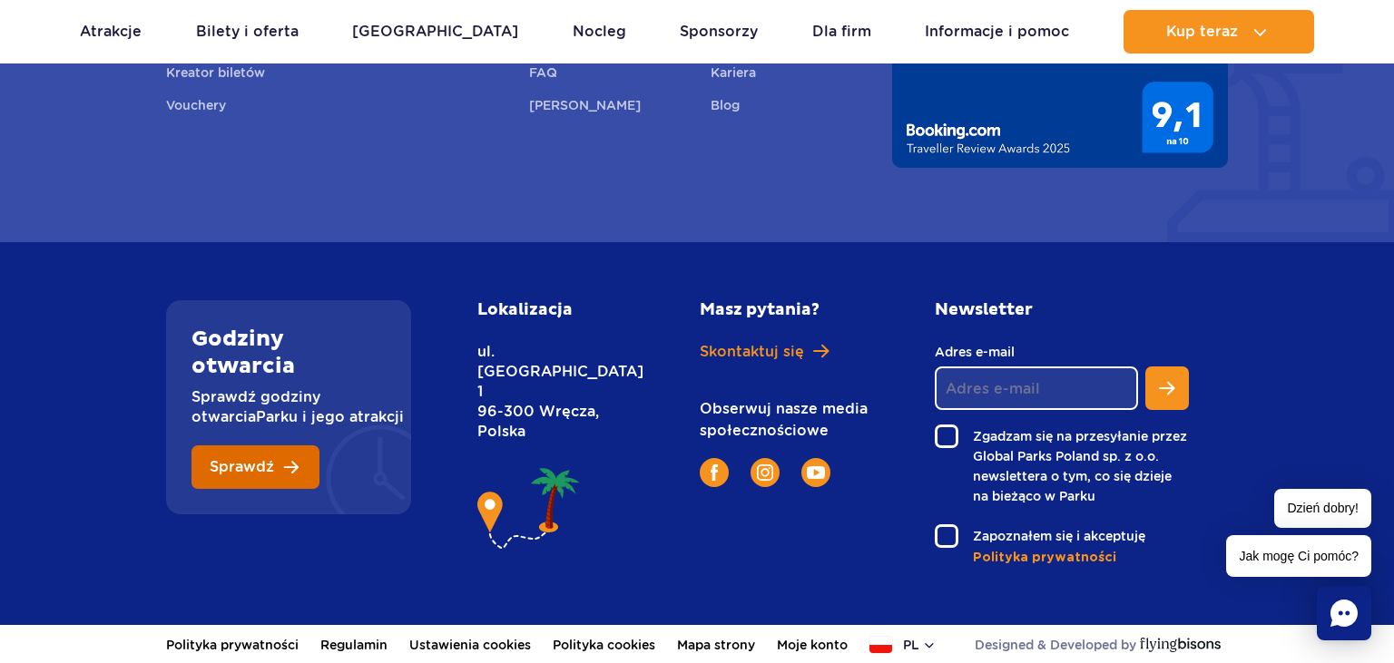
click at [292, 467] on link "Sprawdź" at bounding box center [256, 468] width 128 height 44
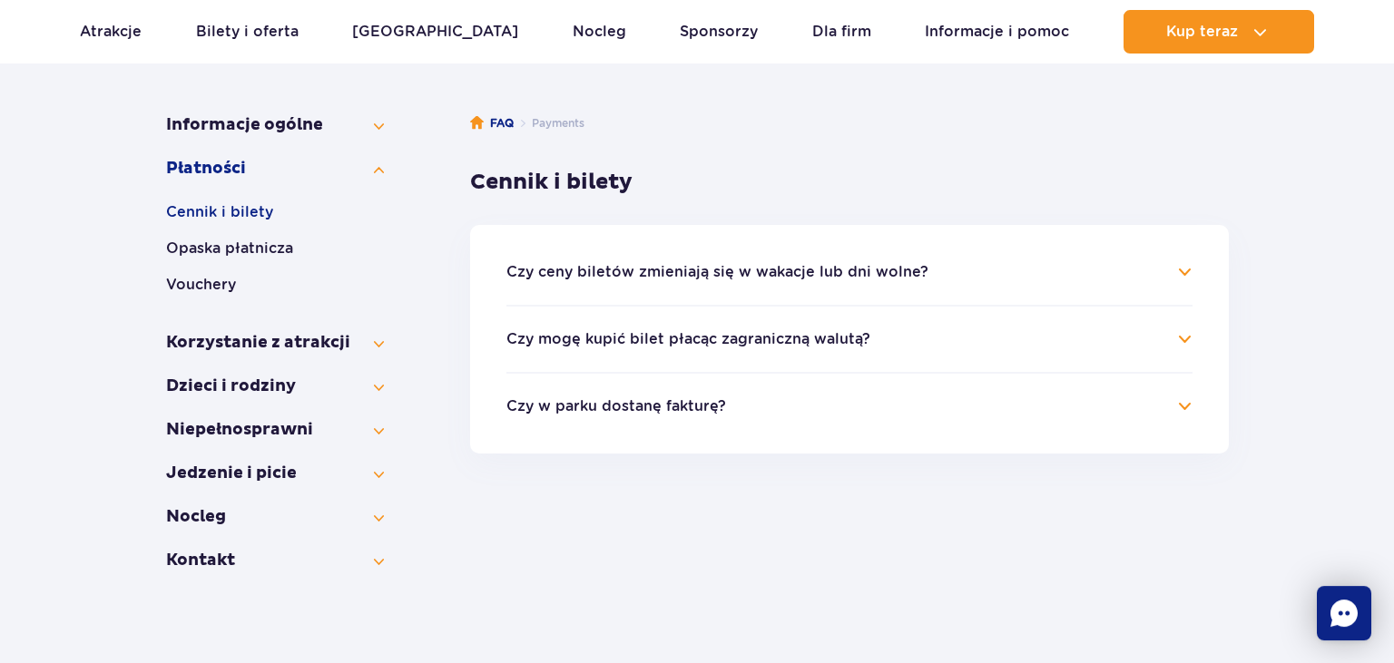
scroll to position [268, 0]
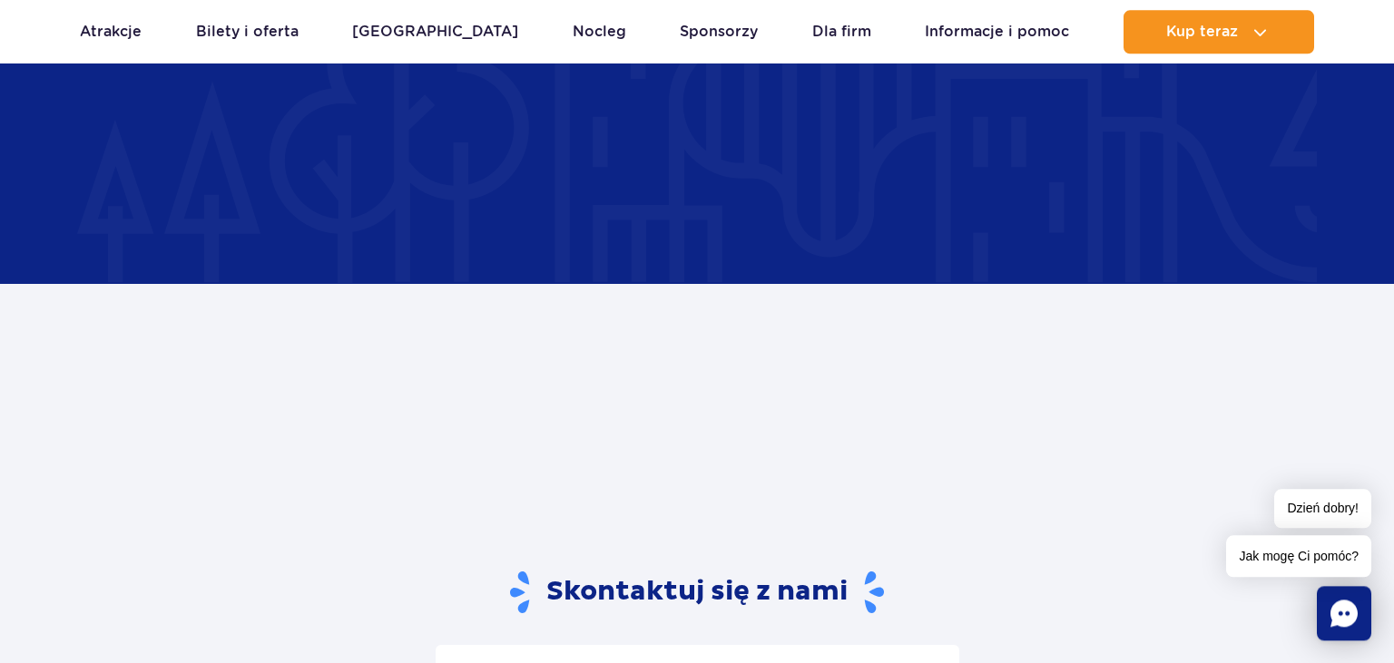
scroll to position [2715, 0]
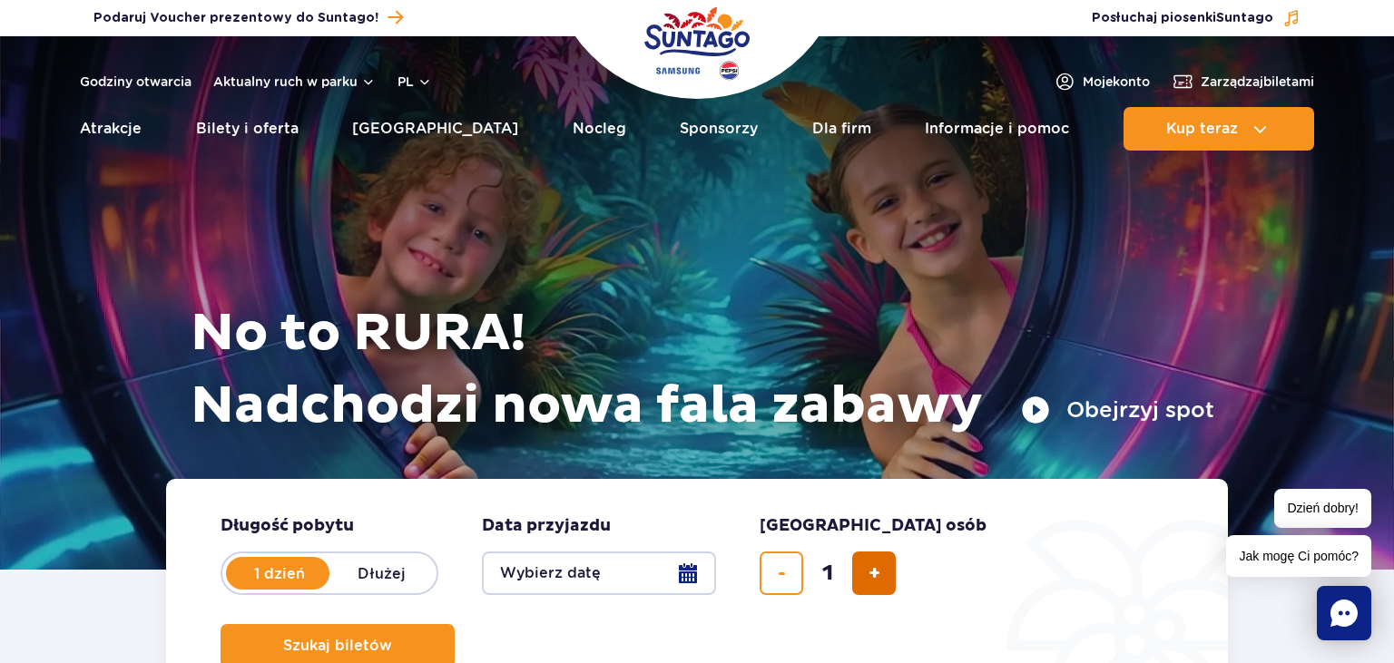
click at [878, 574] on span "dodaj bilet" at bounding box center [875, 574] width 12 height 0
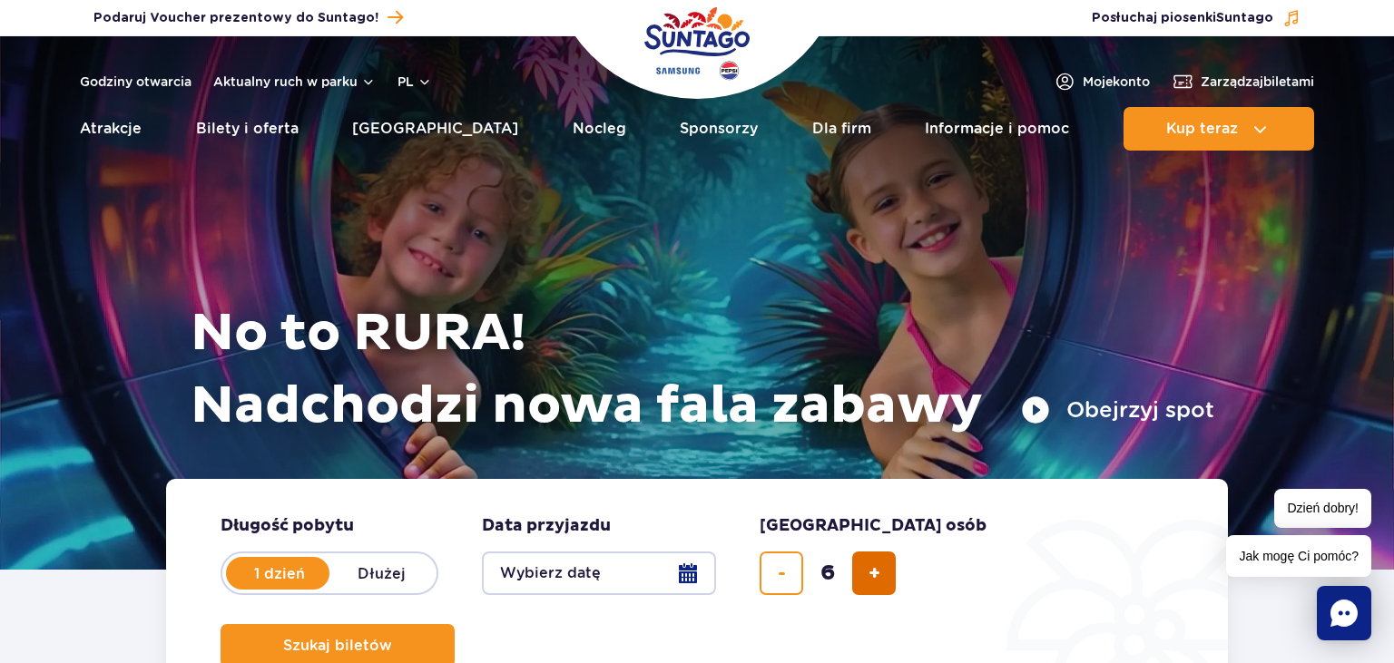
click at [878, 574] on span "dodaj bilet" at bounding box center [875, 574] width 12 height 0
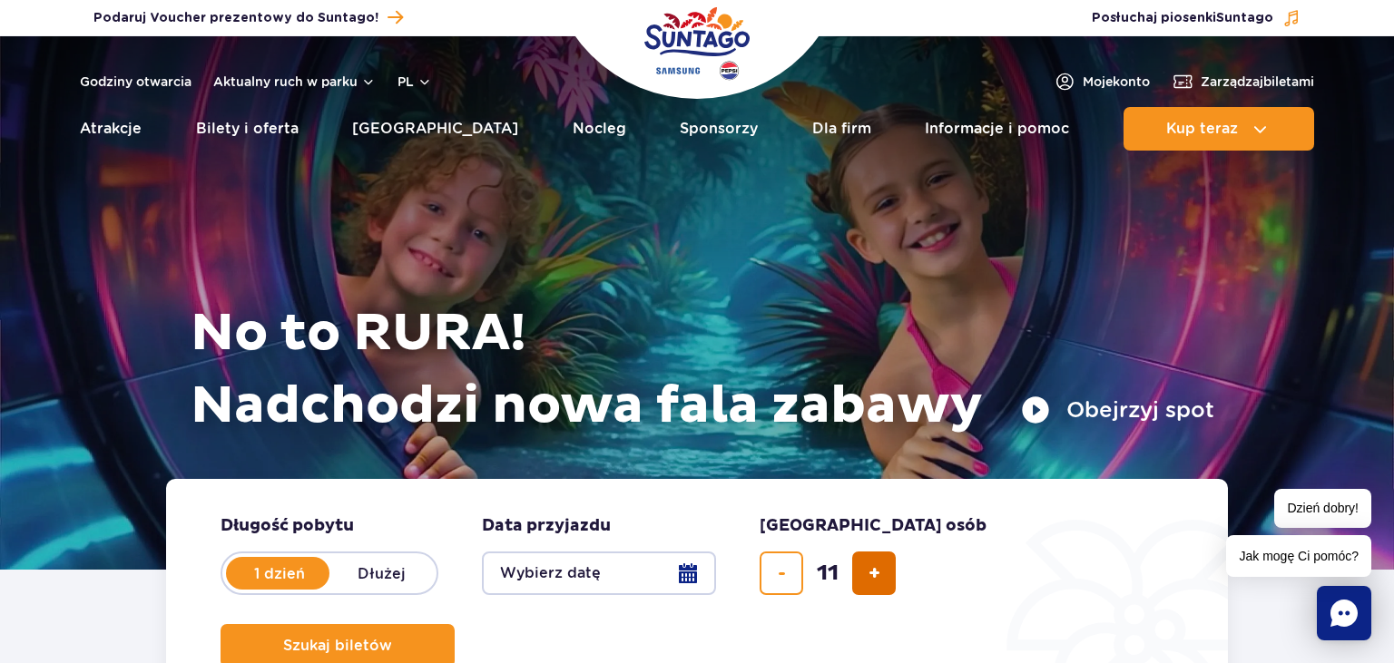
click at [878, 574] on span "dodaj bilet" at bounding box center [875, 574] width 12 height 0
type input "14"
click at [878, 570] on div "14" at bounding box center [828, 574] width 136 height 44
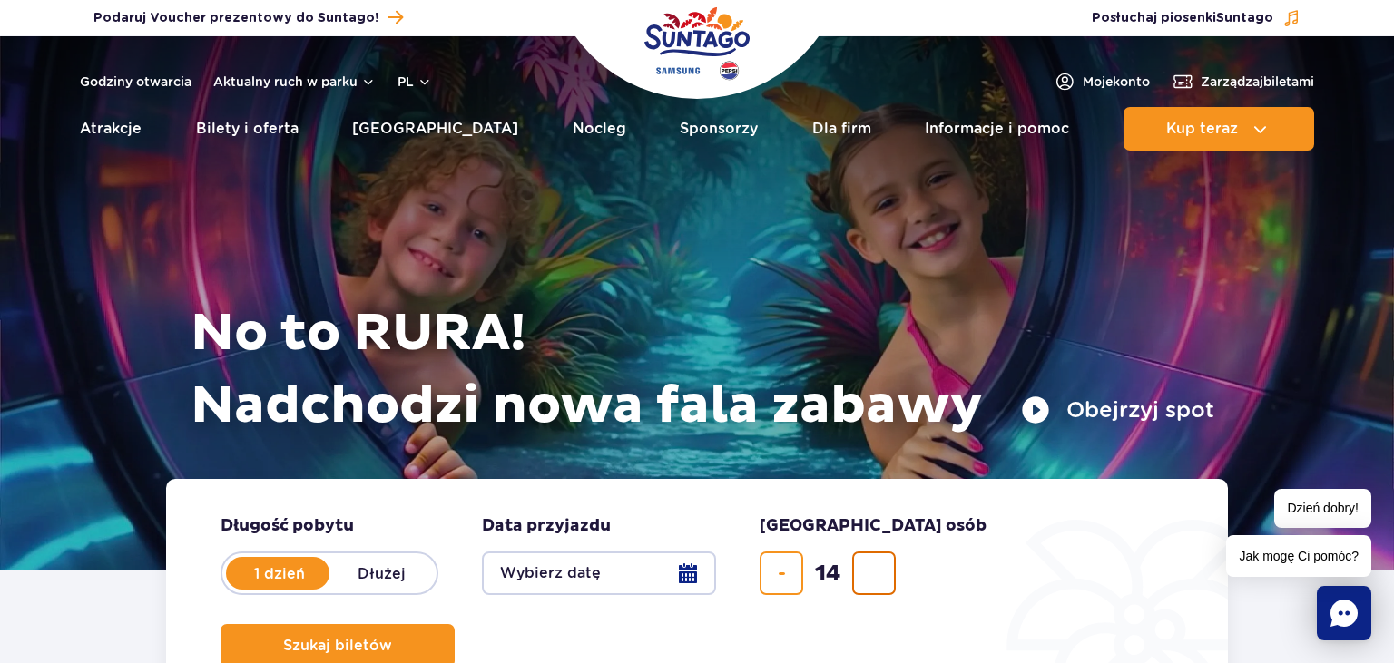
click at [878, 570] on div "14" at bounding box center [828, 574] width 136 height 44
